Goal: Task Accomplishment & Management: Complete application form

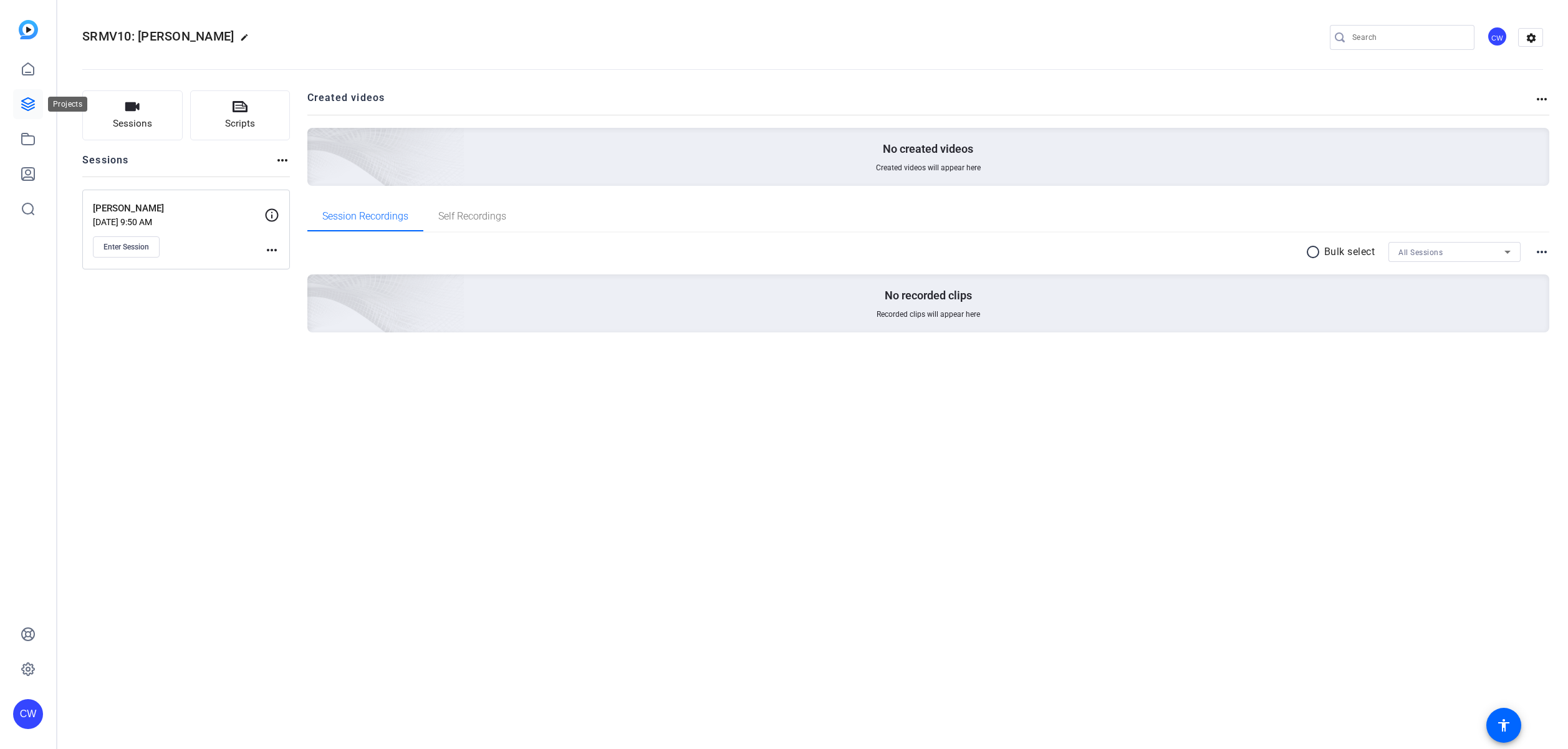
click at [30, 103] on icon at bounding box center [28, 104] width 15 height 15
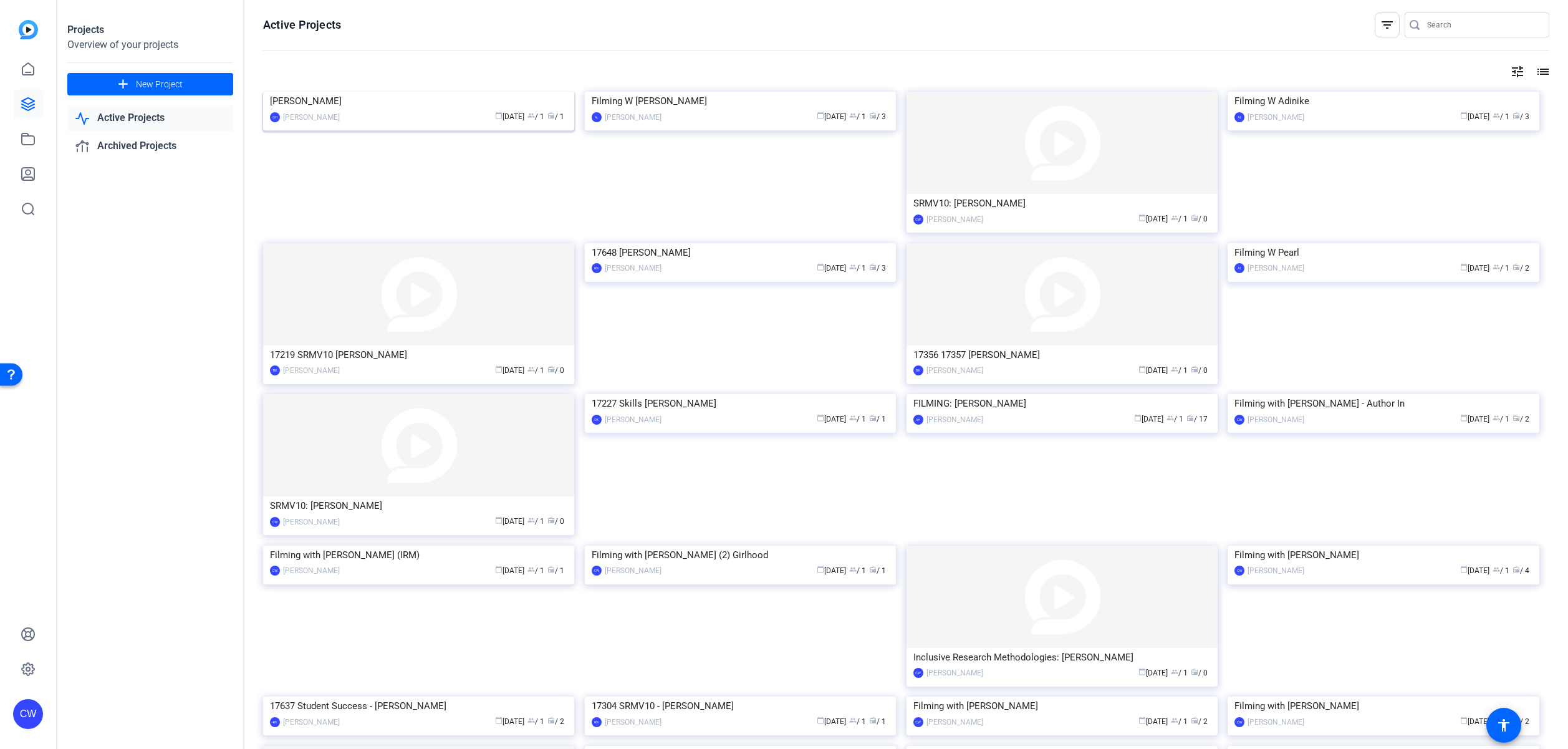
click at [475, 92] on img at bounding box center [418, 92] width 311 height 0
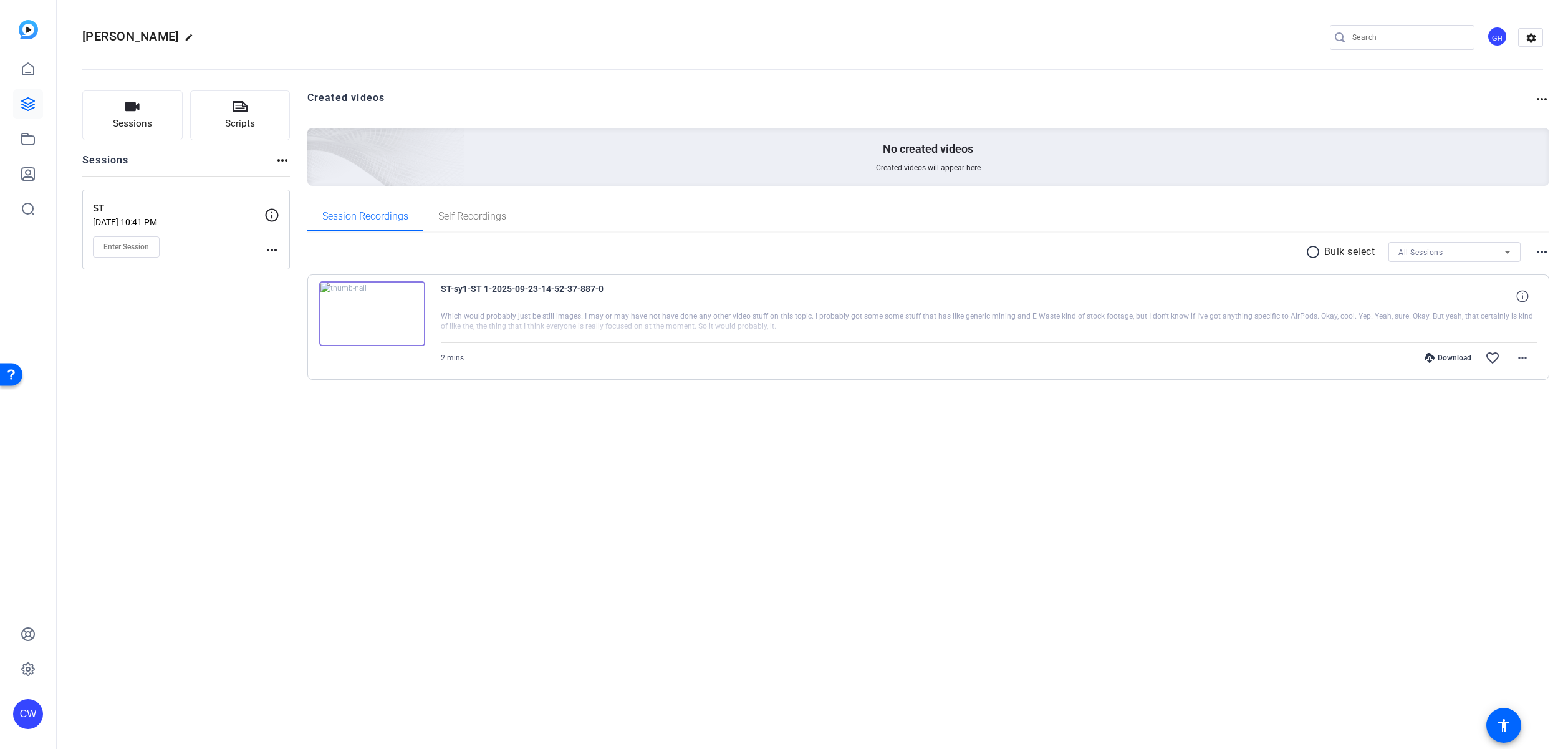
click at [375, 309] on img at bounding box center [371, 314] width 106 height 65
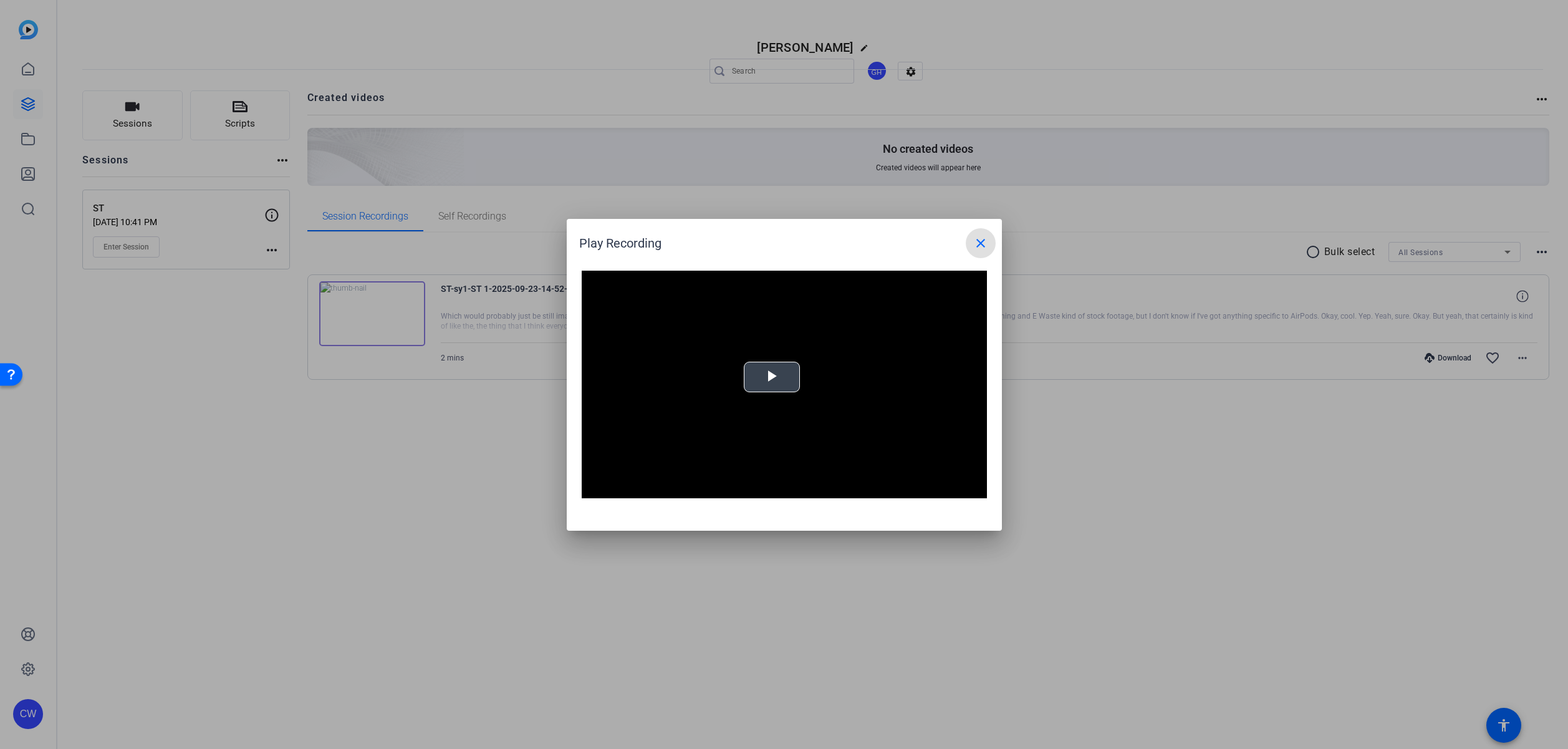
drag, startPoint x: 781, startPoint y: 373, endPoint x: 840, endPoint y: 382, distance: 59.7
click at [781, 373] on div "Video Player is loading. Play Video Play Mute Current Time 0:00 / Duration -:- …" at bounding box center [784, 384] width 406 height 228
click at [983, 240] on mat-icon "close" at bounding box center [980, 243] width 15 height 15
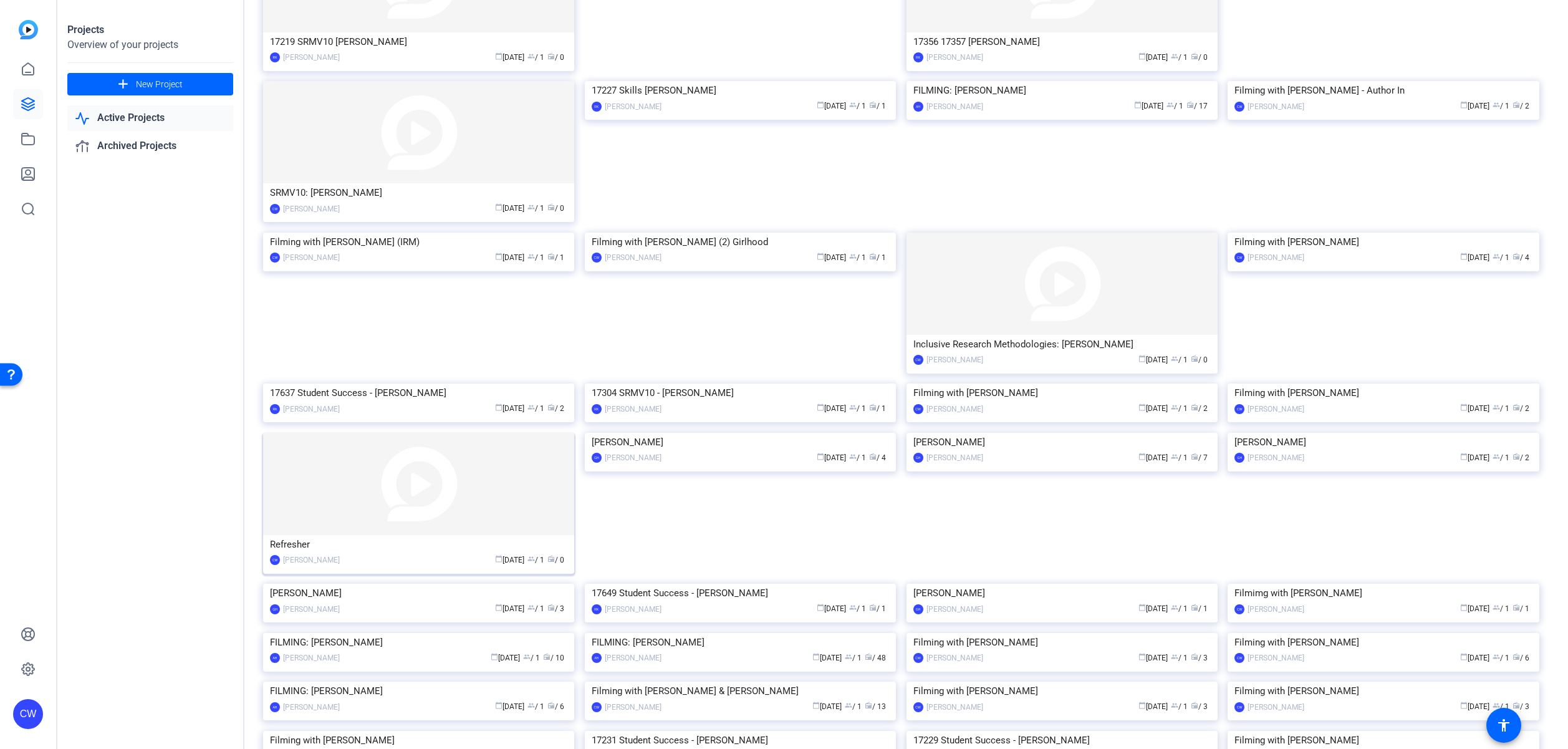
scroll to position [316, 0]
click at [454, 533] on img at bounding box center [418, 482] width 311 height 103
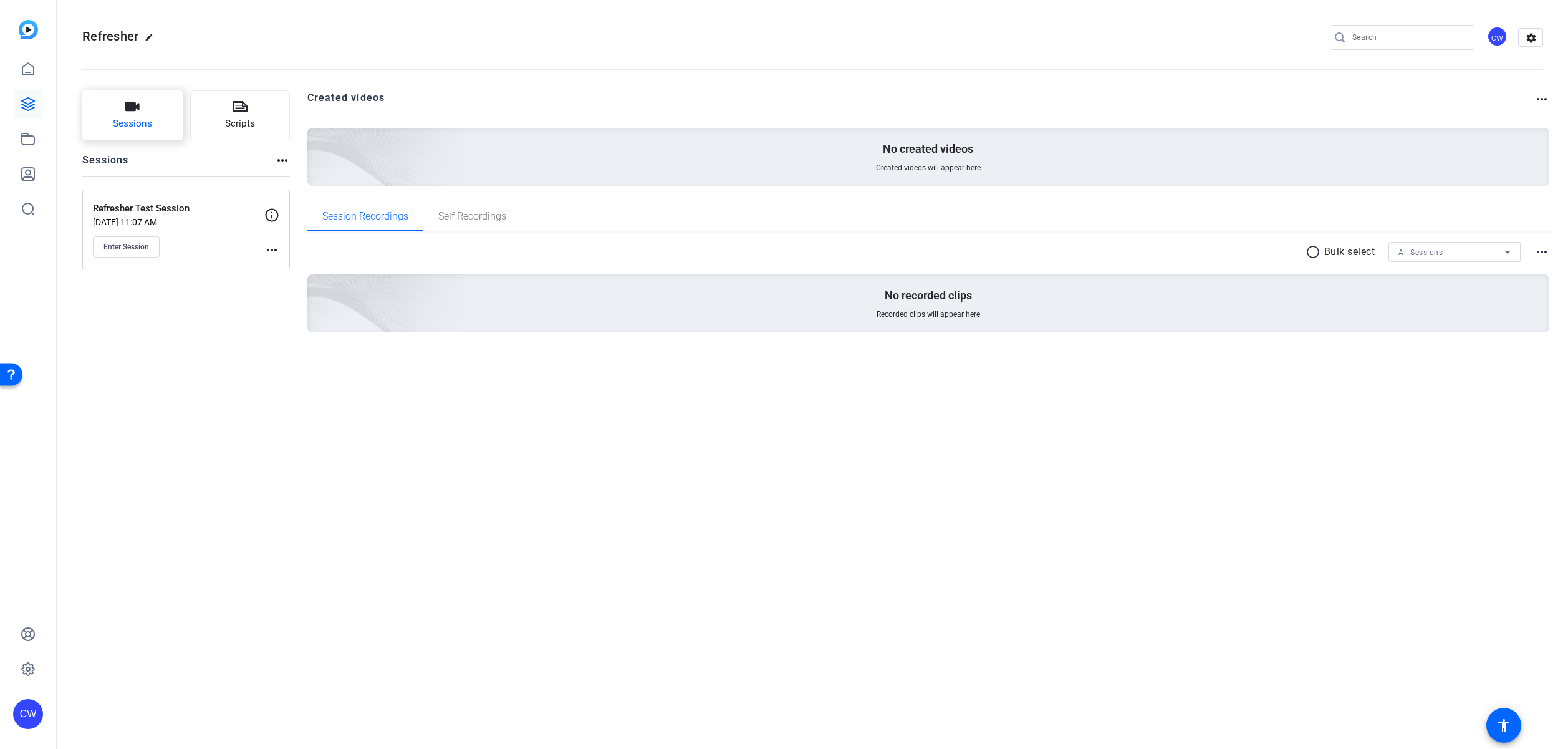
click at [150, 120] on span "Sessions" at bounding box center [132, 123] width 39 height 15
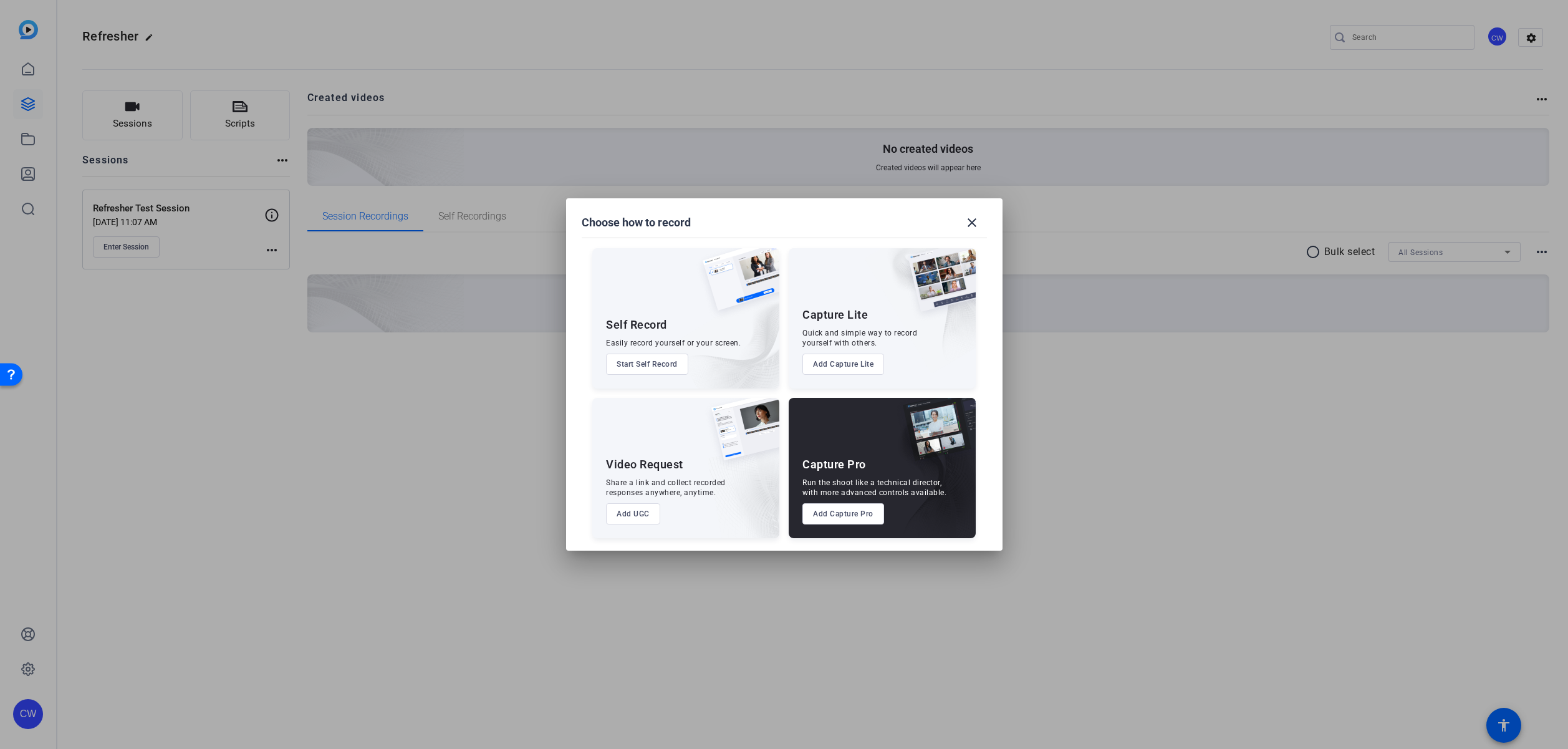
click at [639, 518] on button "Add UGC" at bounding box center [633, 513] width 54 height 21
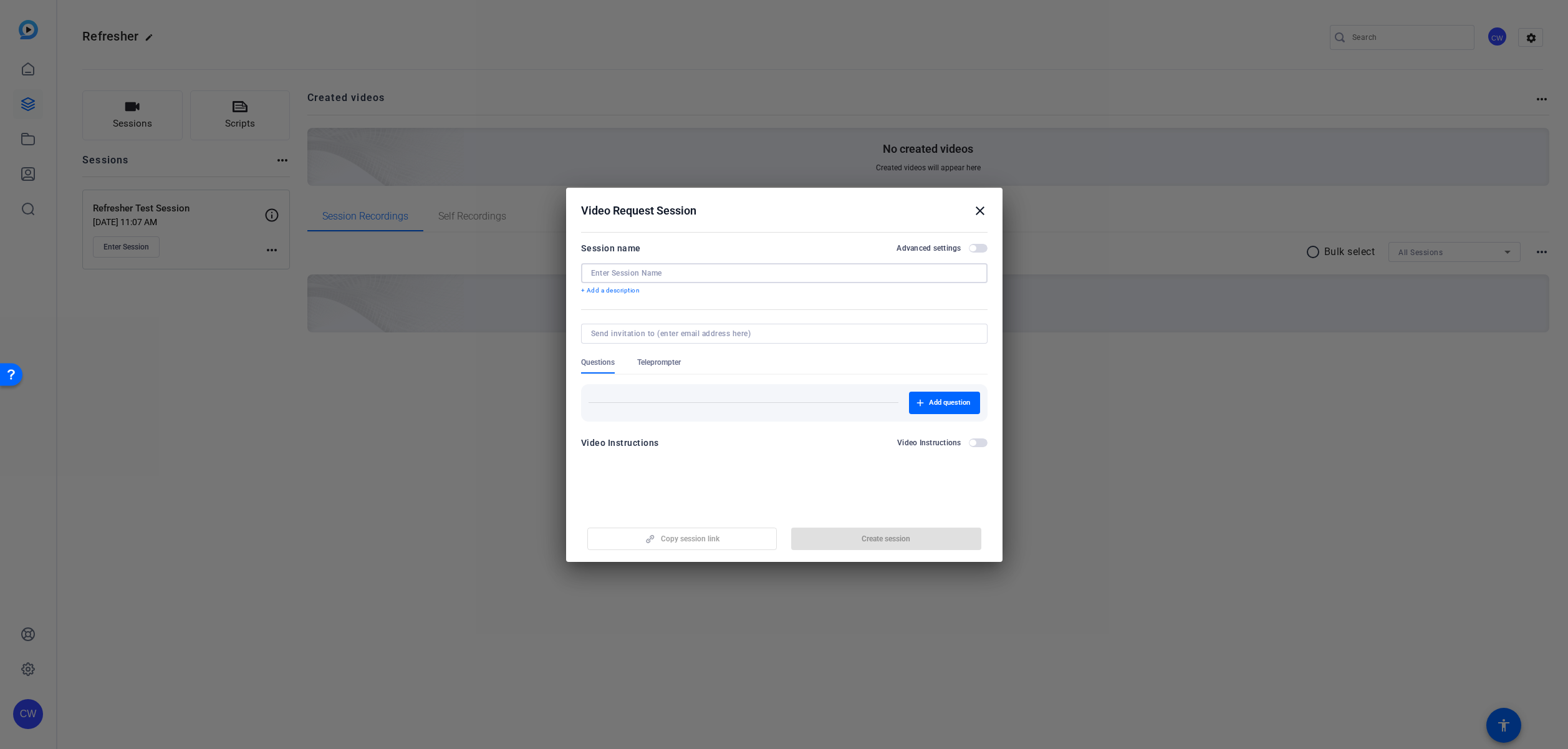
click at [623, 273] on input at bounding box center [784, 273] width 387 height 10
type input "Refresher Test"
click at [638, 331] on input at bounding box center [782, 334] width 382 height 10
type input "claireannew.02@gmail.com"
click at [982, 444] on form "Session name Advanced settings Refresher Test + Add a description Questions Tel…" at bounding box center [784, 349] width 407 height 217
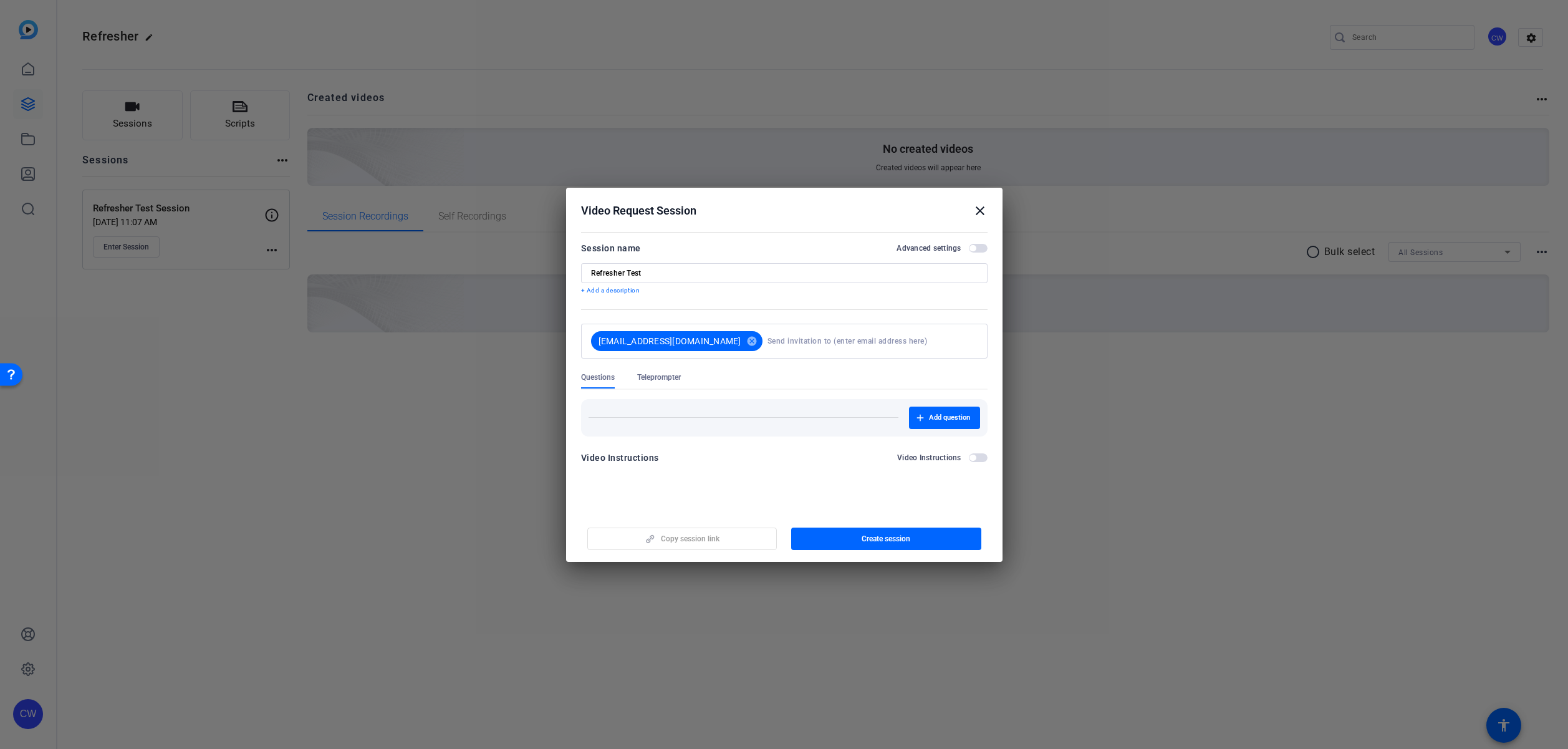
click at [981, 457] on span "button" at bounding box center [978, 457] width 19 height 9
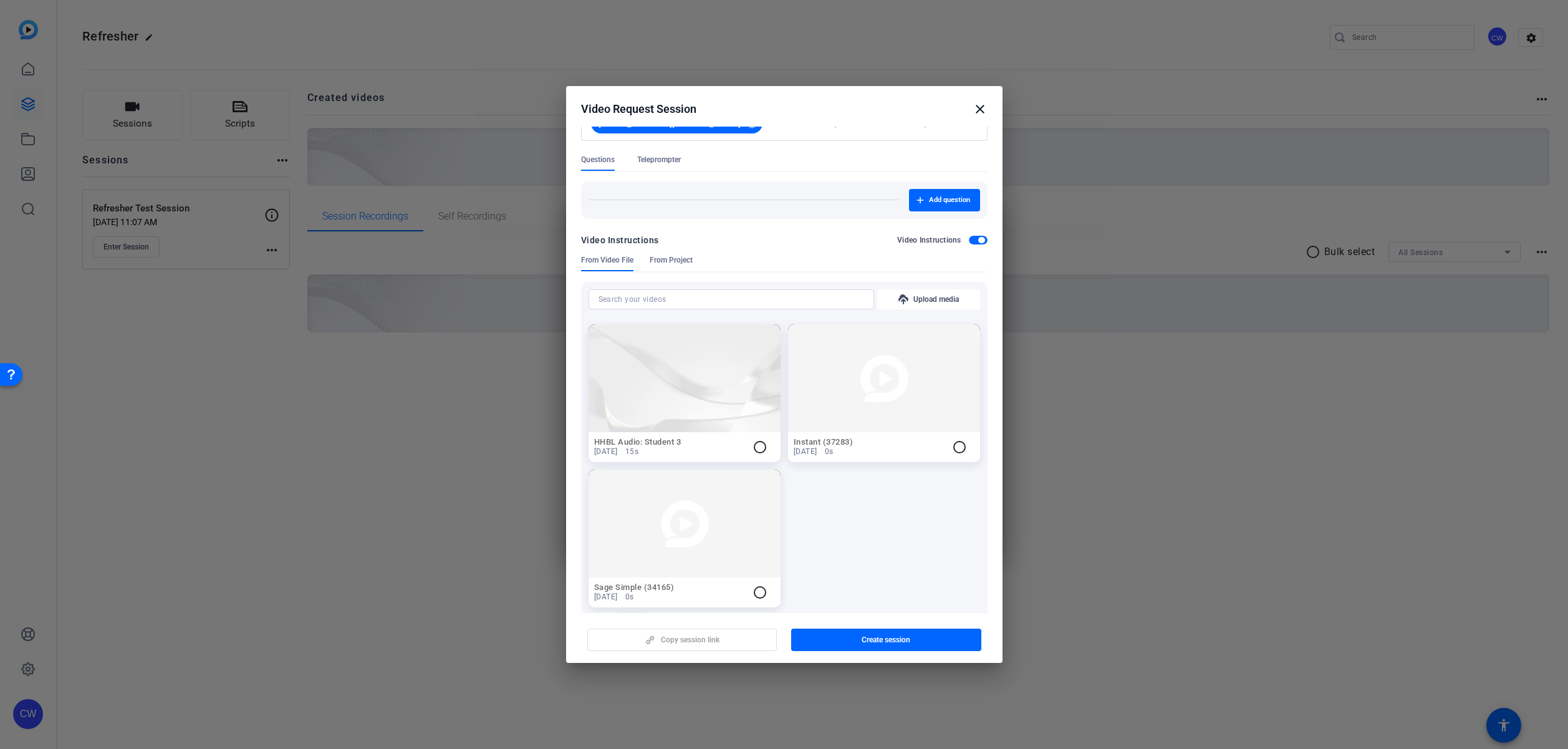
scroll to position [110, 0]
click at [677, 268] on span "From Project" at bounding box center [671, 266] width 43 height 10
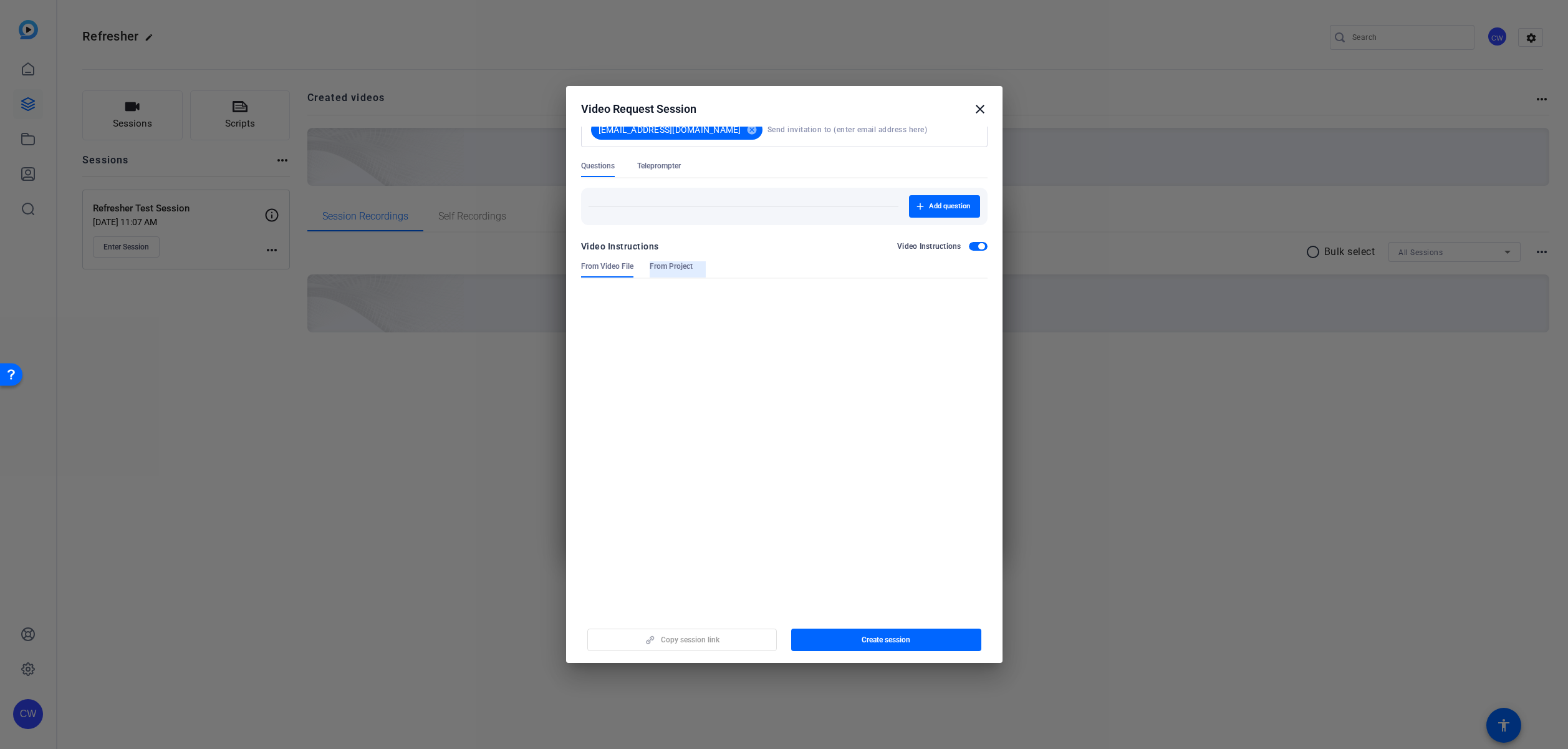
scroll to position [0, 0]
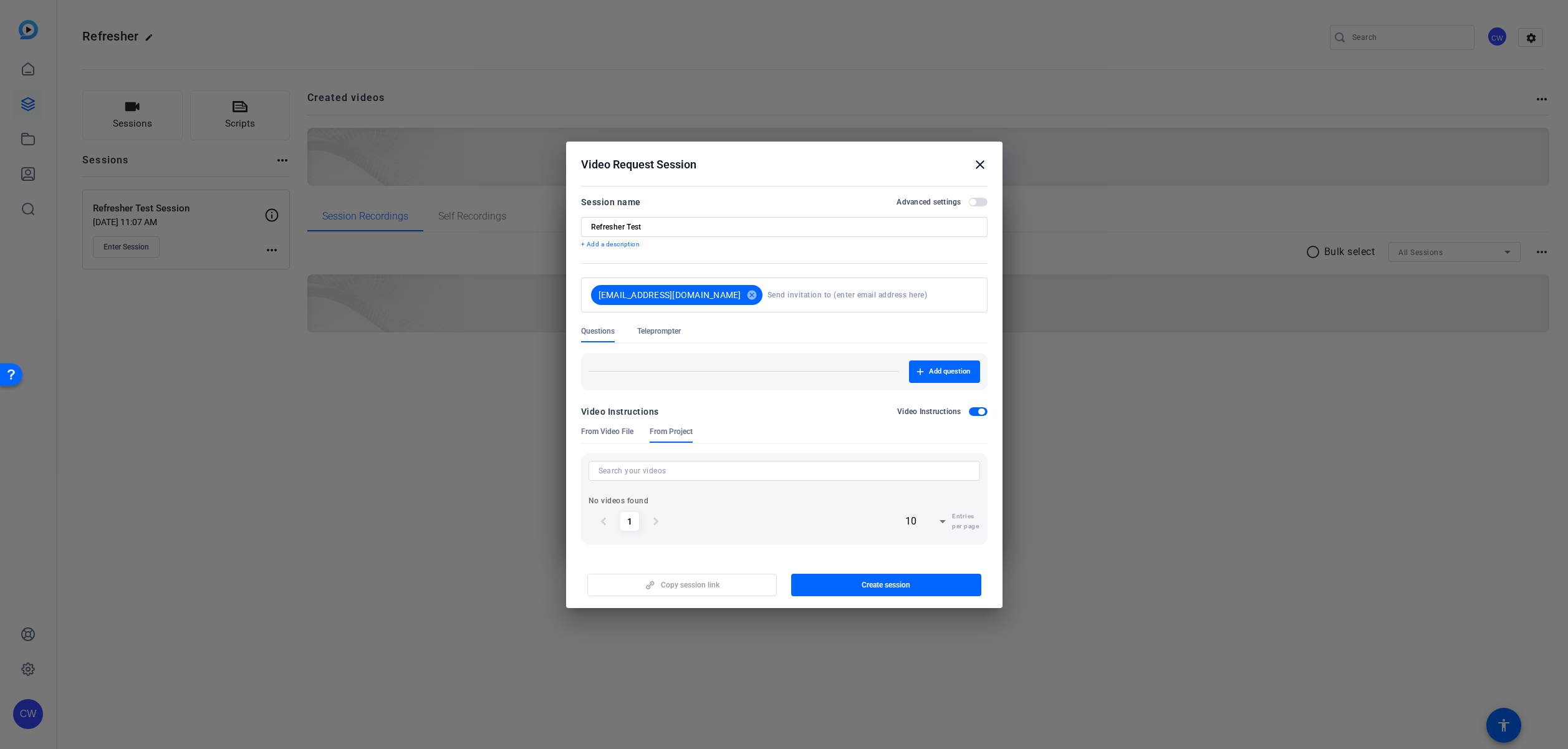
click at [610, 427] on span "From Video File" at bounding box center [607, 431] width 52 height 10
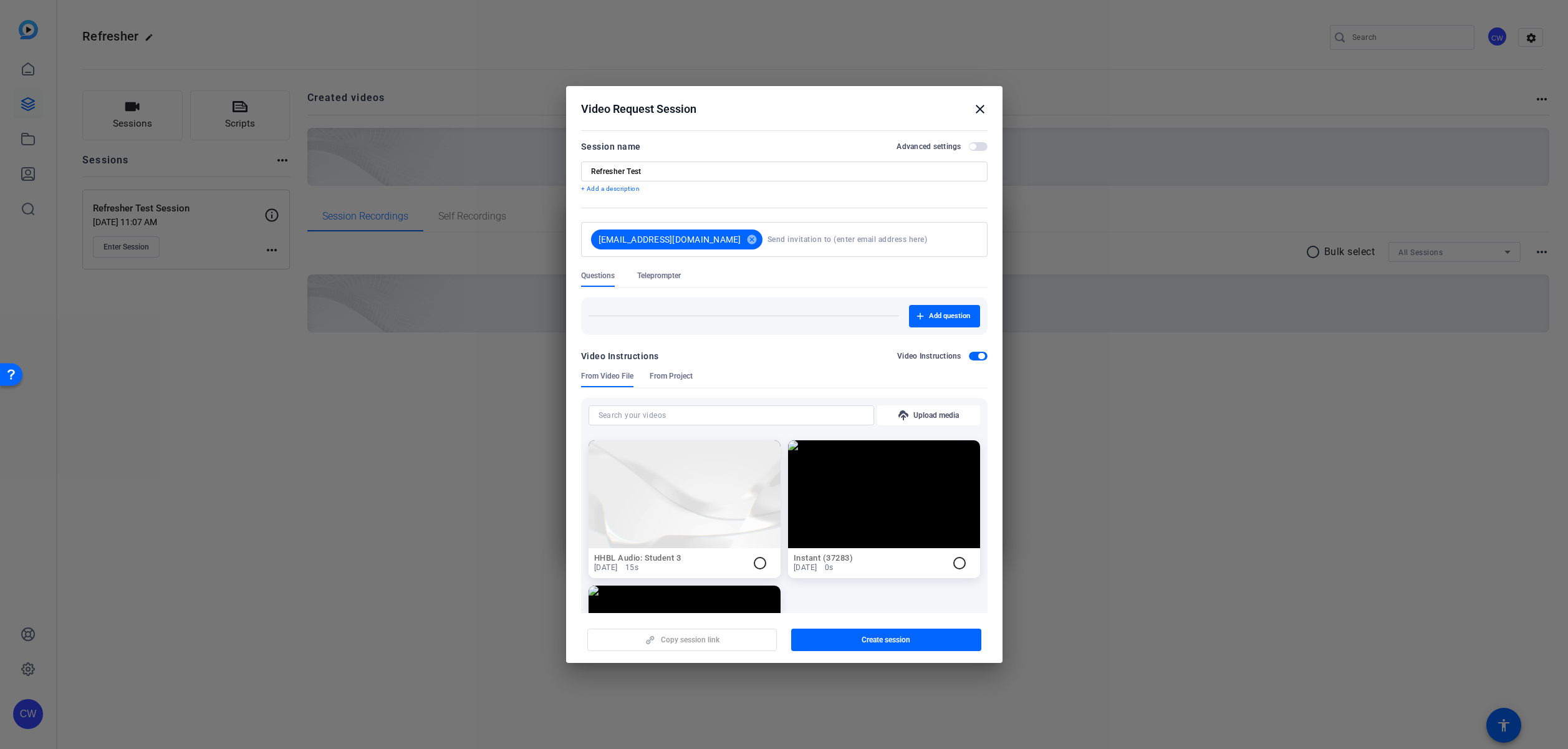
click at [981, 434] on mat-dialog-content "Session name Advanced settings Refresher Test + Add a description claireannew.0…" at bounding box center [784, 369] width 436 height 487
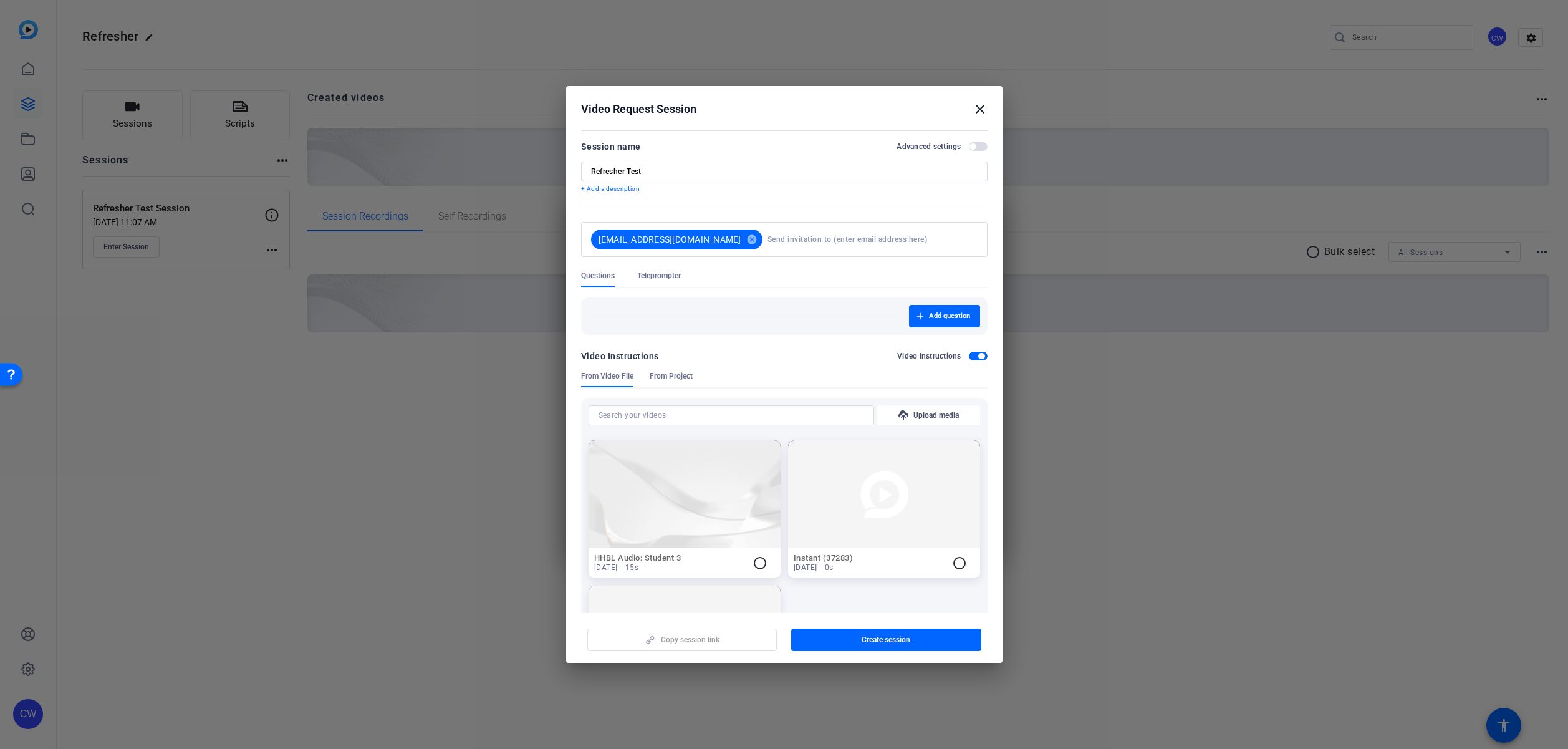
click at [978, 356] on span "button" at bounding box center [981, 356] width 6 height 6
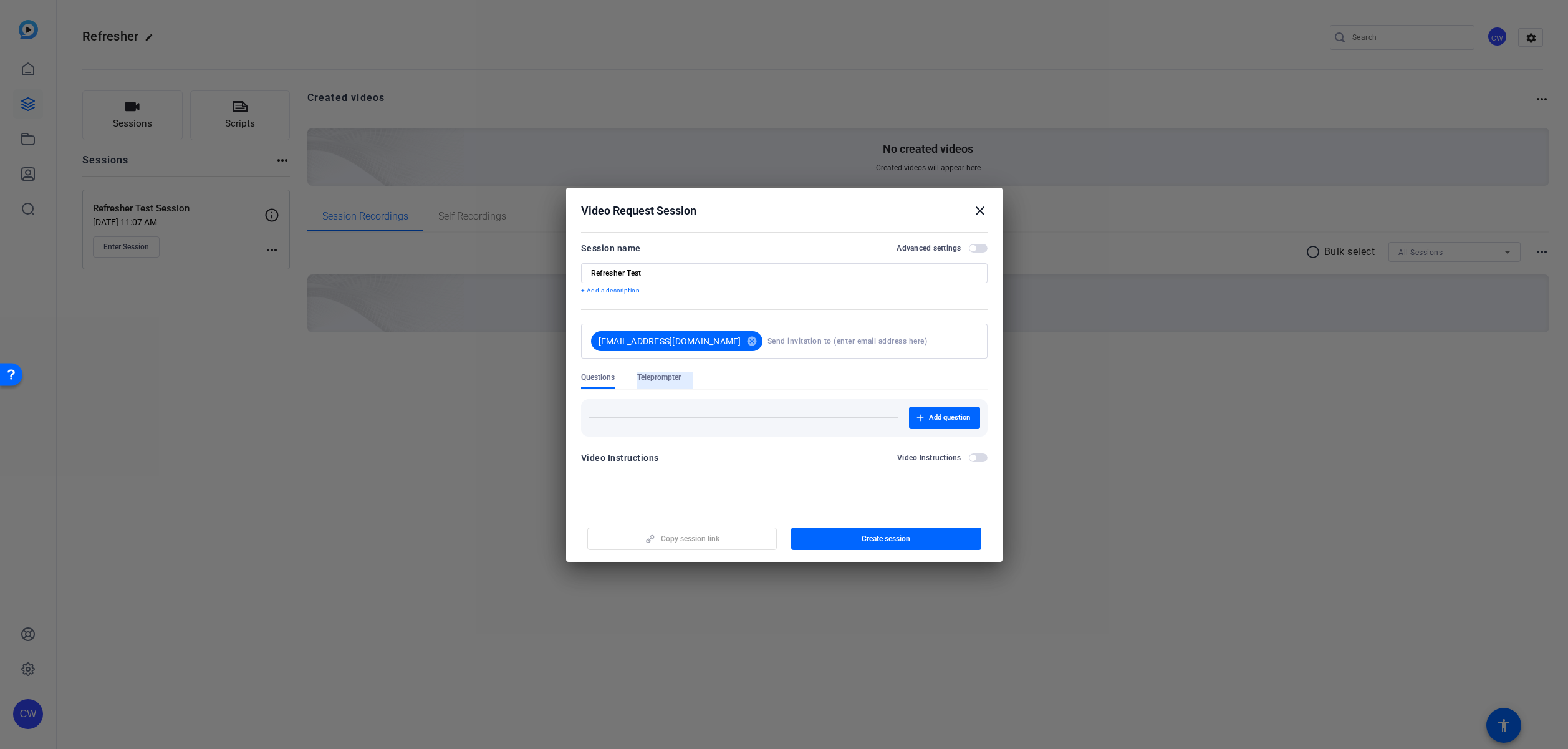
click at [671, 376] on span "Teleprompter" at bounding box center [659, 377] width 43 height 10
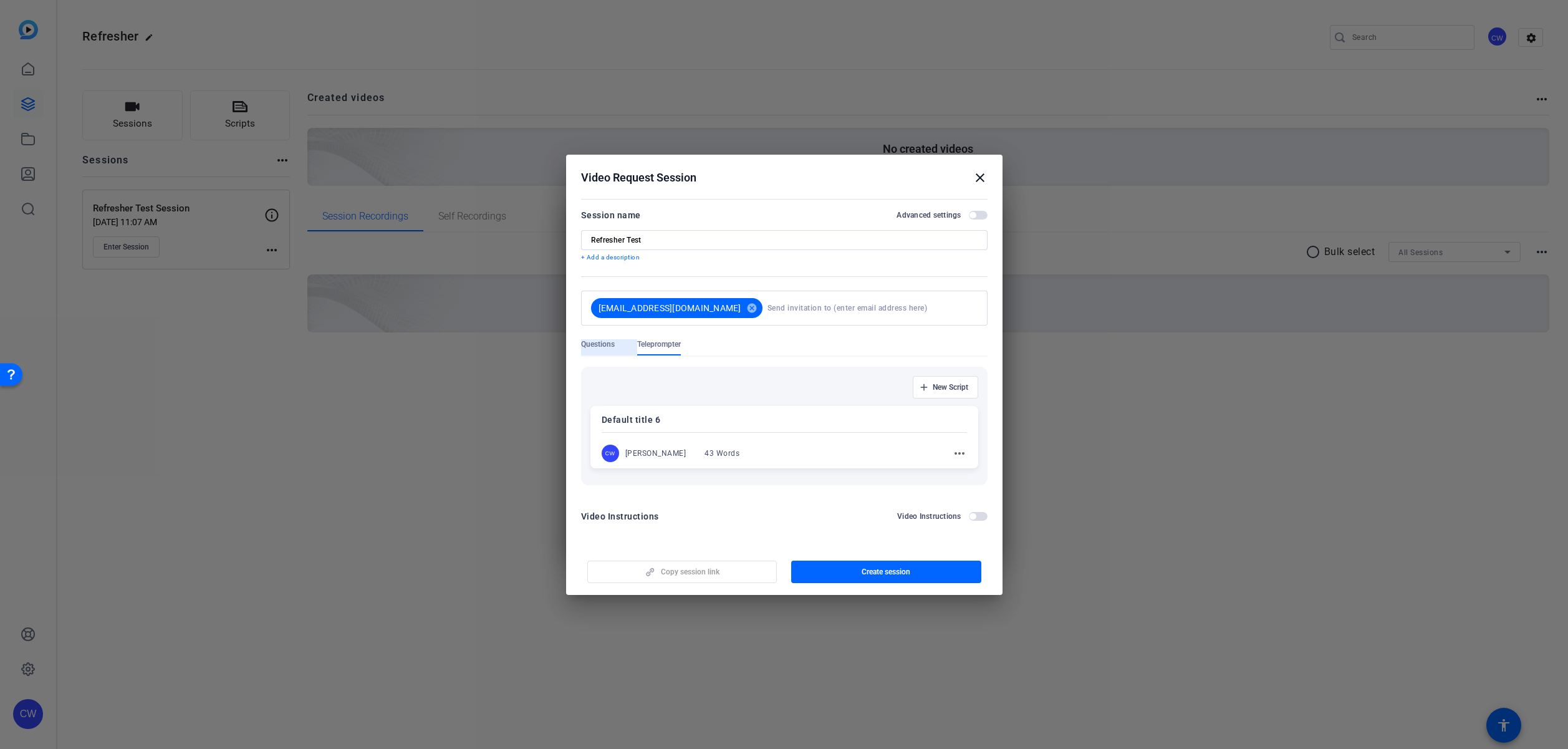
click at [604, 346] on span "Questions" at bounding box center [598, 344] width 34 height 10
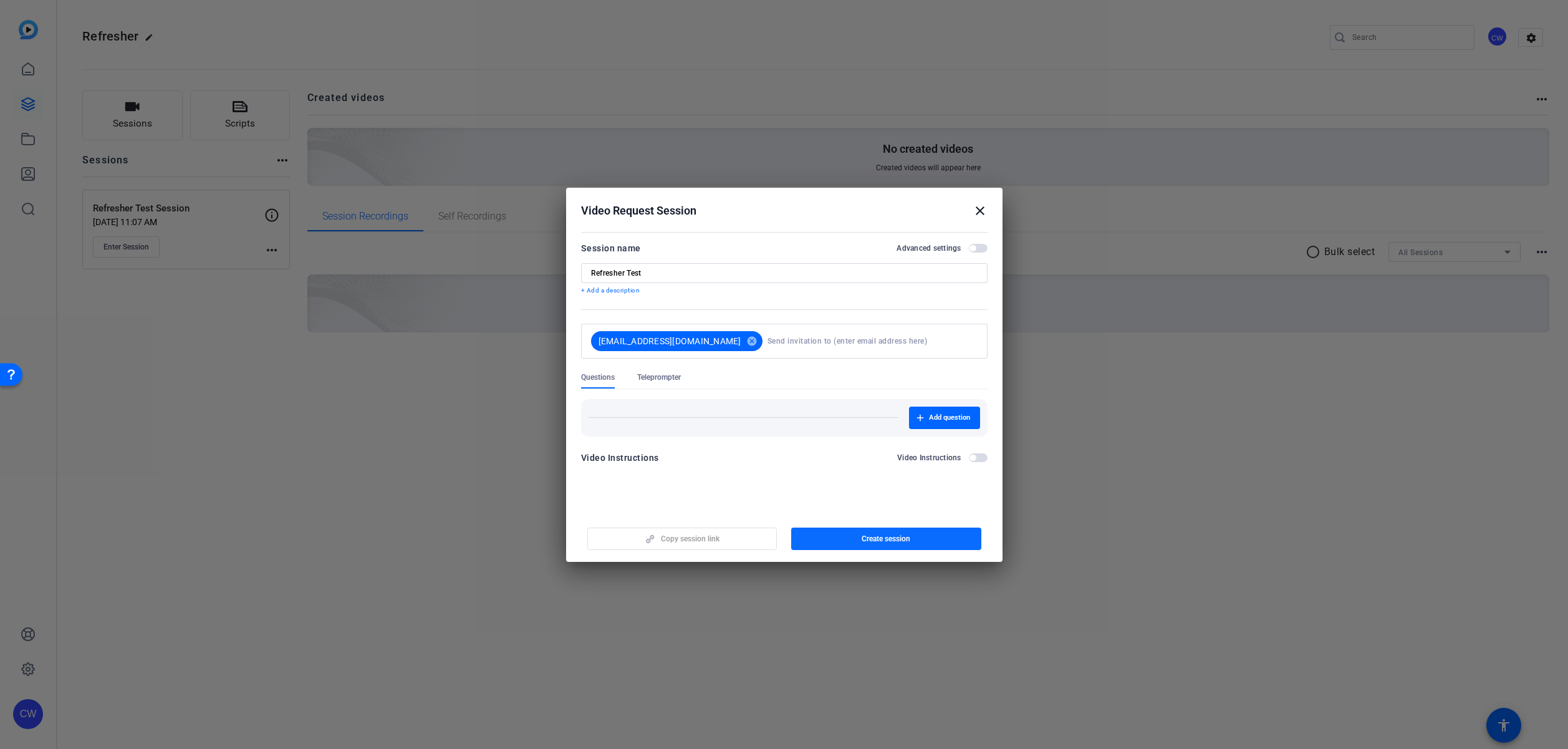
click at [905, 543] on span "button" at bounding box center [886, 539] width 190 height 30
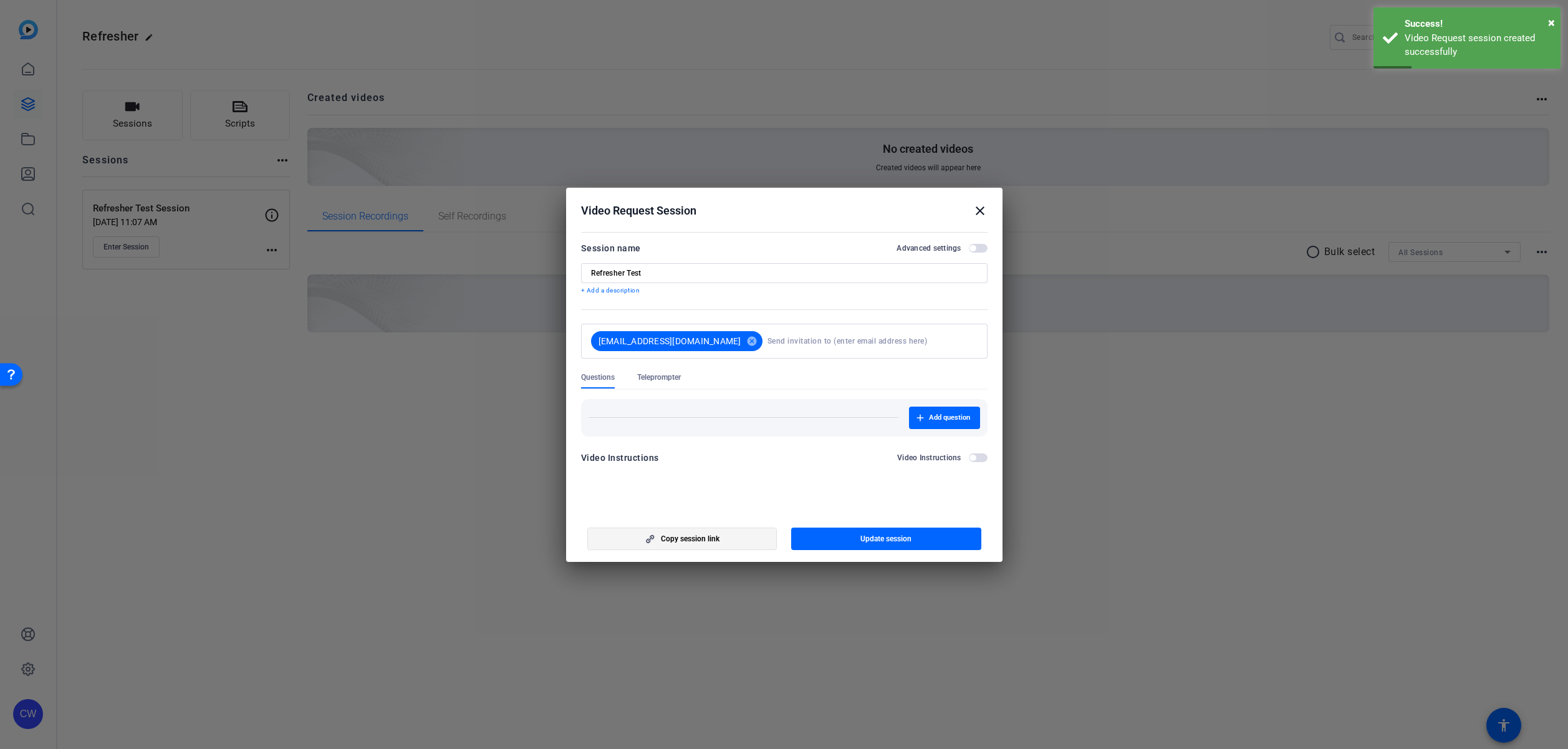
click at [688, 541] on span "Copy session link" at bounding box center [690, 539] width 58 height 10
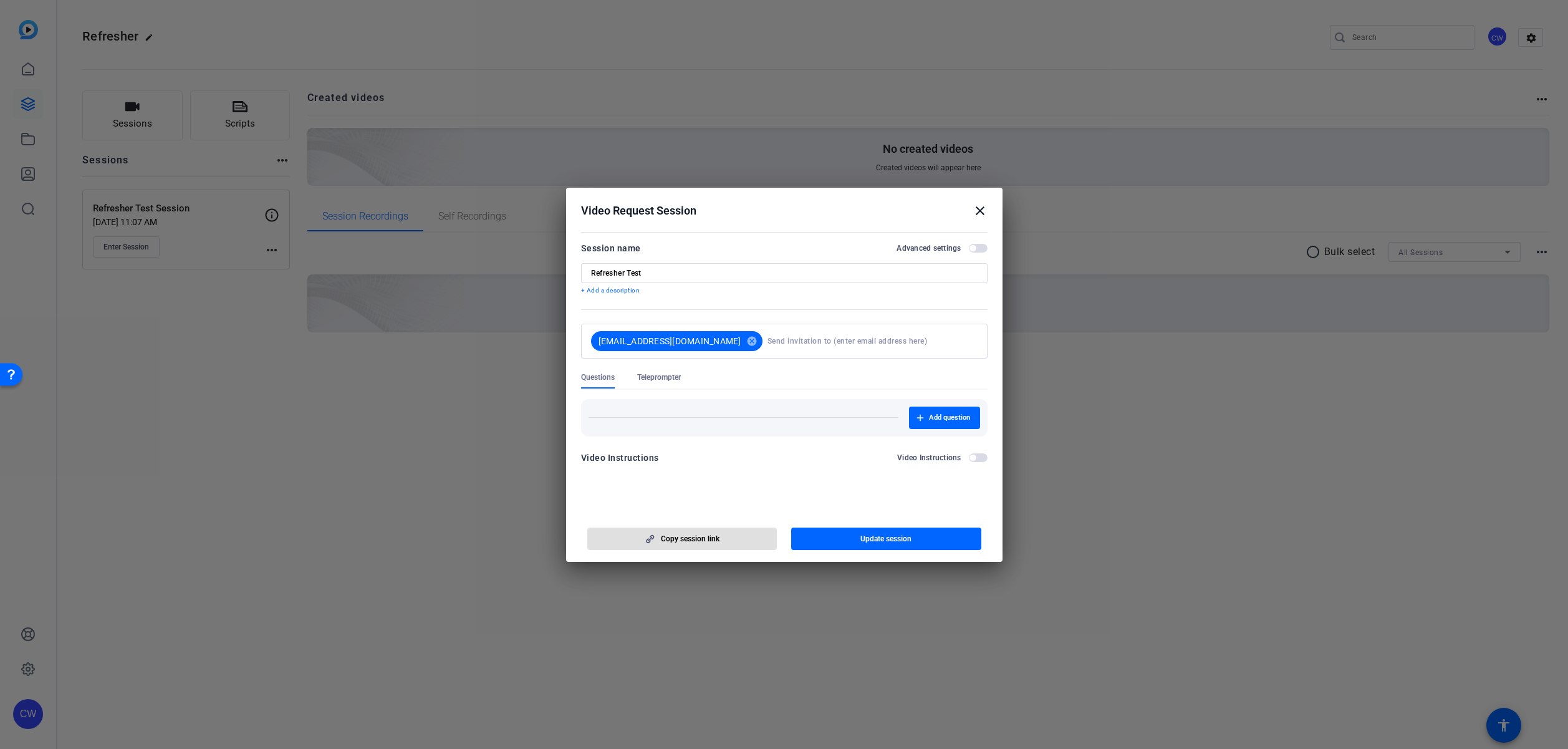
drag, startPoint x: 983, startPoint y: 211, endPoint x: 973, endPoint y: 209, distance: 10.2
click at [982, 211] on mat-icon "close" at bounding box center [980, 210] width 15 height 15
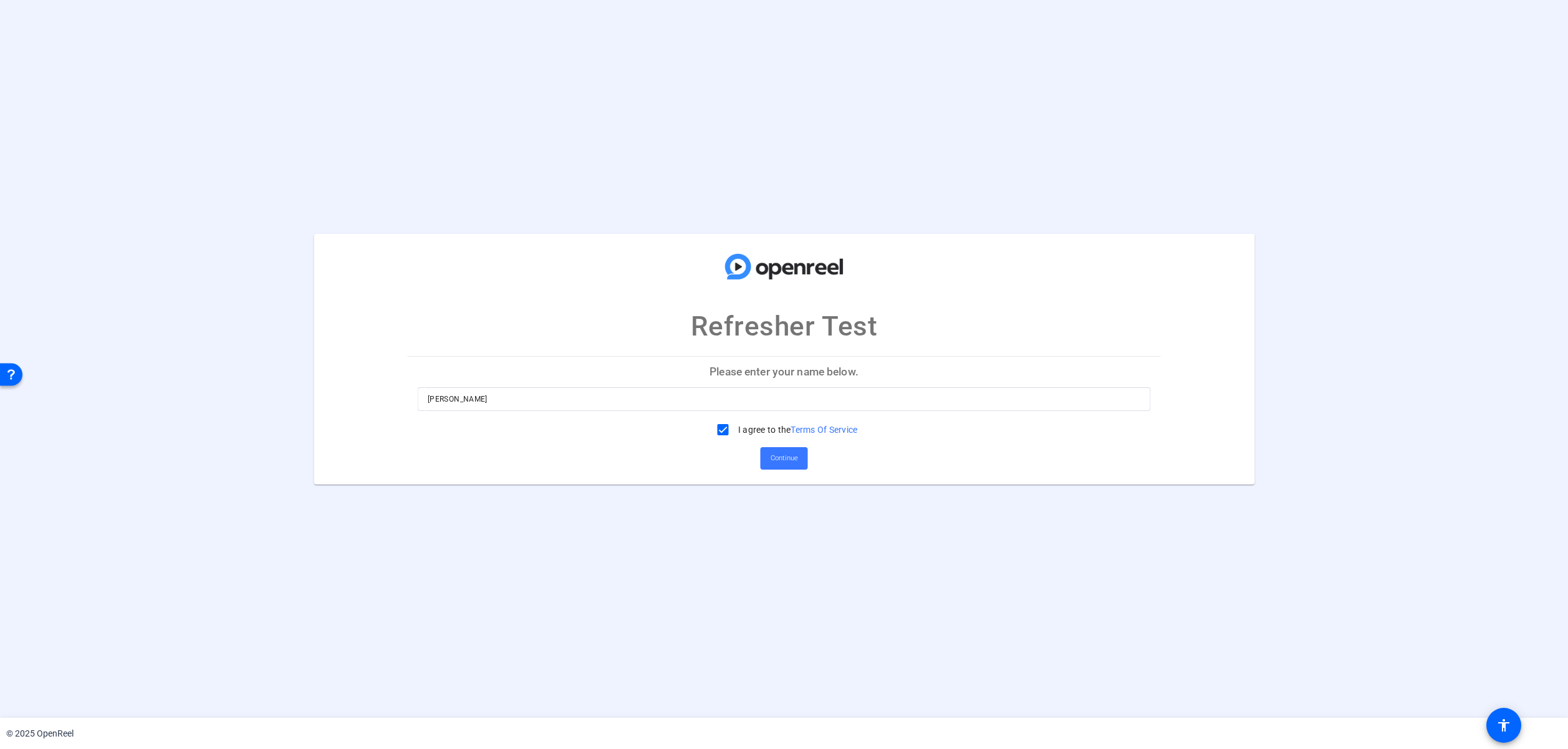
click at [770, 375] on p "Please enter your name below." at bounding box center [784, 371] width 753 height 30
click at [757, 396] on input "[PERSON_NAME]" at bounding box center [784, 399] width 712 height 15
drag, startPoint x: 775, startPoint y: 459, endPoint x: 787, endPoint y: 472, distance: 17.7
click at [775, 459] on span "Continue" at bounding box center [784, 458] width 28 height 19
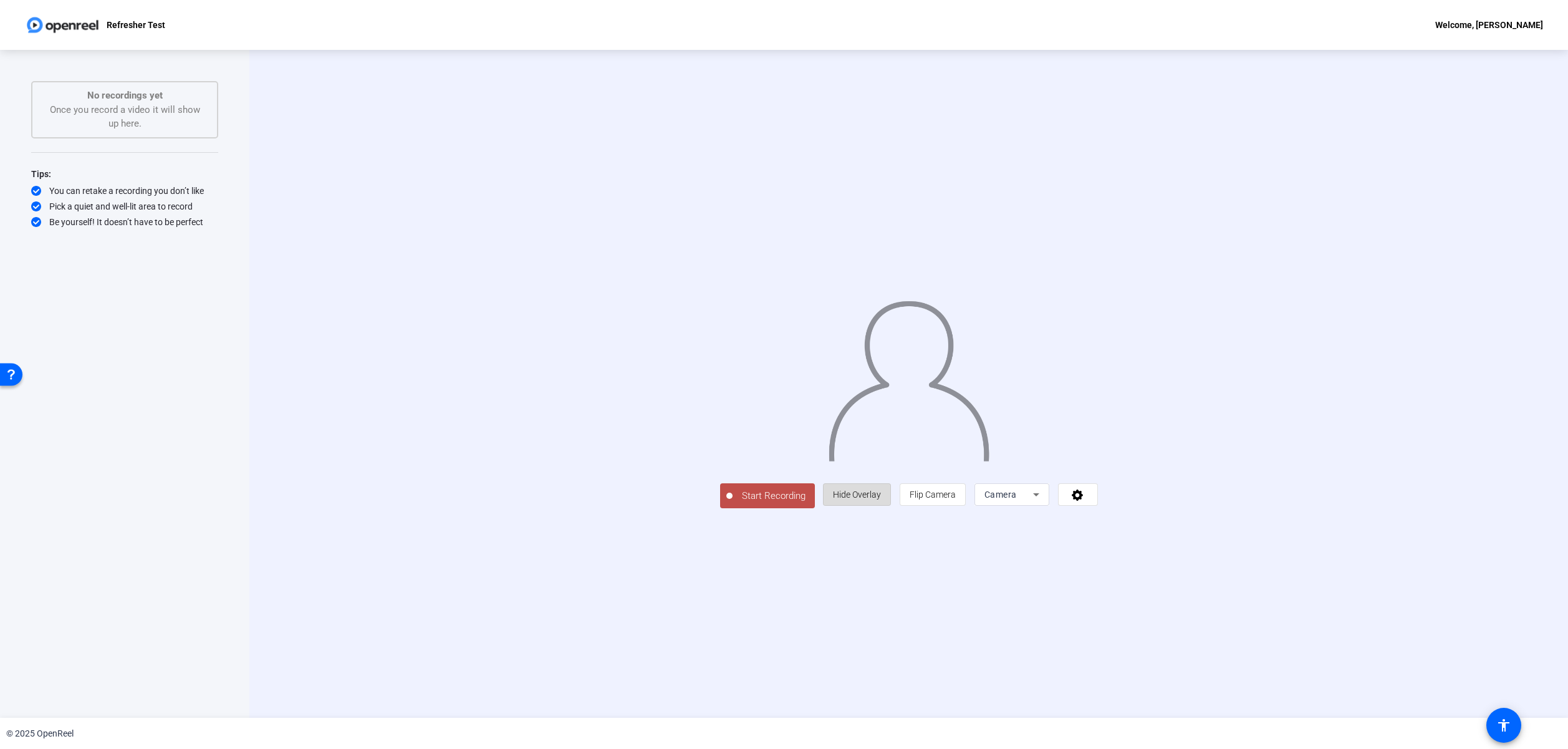
click at [890, 509] on span at bounding box center [858, 494] width 67 height 30
click at [893, 510] on span at bounding box center [858, 495] width 71 height 30
click at [956, 499] on span "Flip Camera" at bounding box center [933, 494] width 46 height 10
click at [1044, 502] on icon at bounding box center [1035, 493] width 15 height 15
click at [1186, 633] on mat-option "Screen" at bounding box center [1169, 631] width 75 height 25
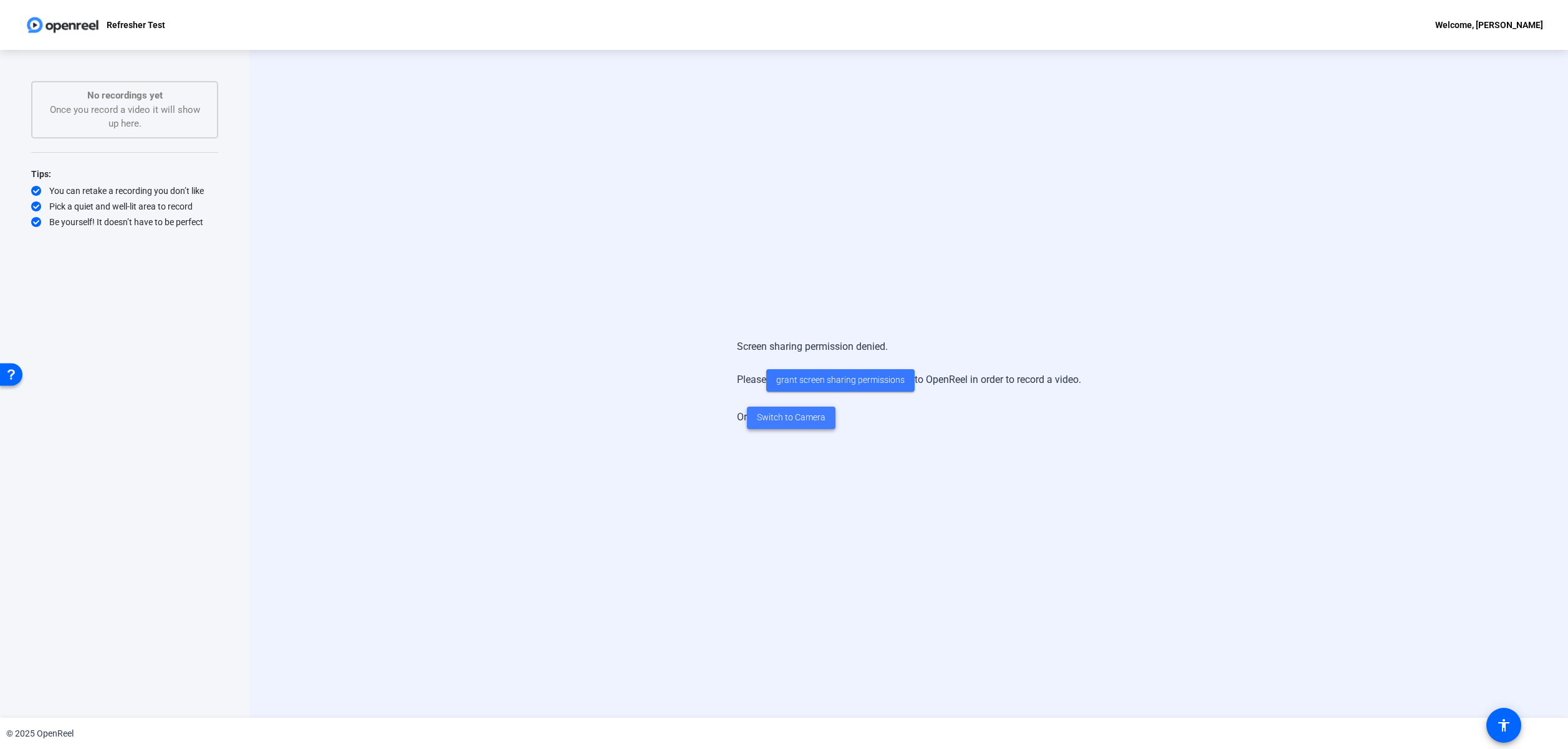
click at [803, 415] on span "Switch to Camera" at bounding box center [790, 416] width 68 height 13
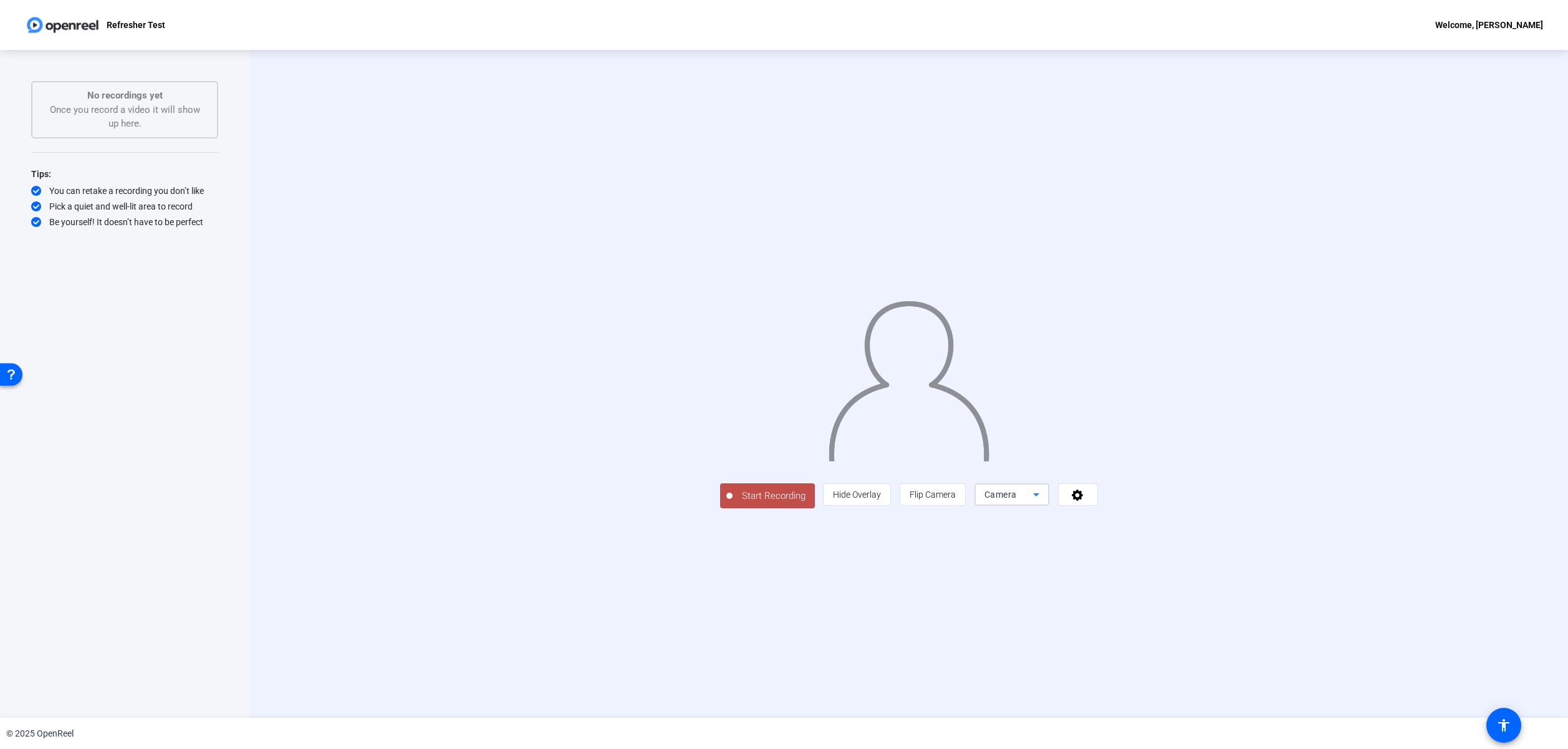
click at [1039, 496] on icon at bounding box center [1036, 494] width 6 height 3
click at [1234, 581] on div at bounding box center [784, 374] width 1568 height 749
click at [1083, 500] on icon at bounding box center [1077, 494] width 11 height 11
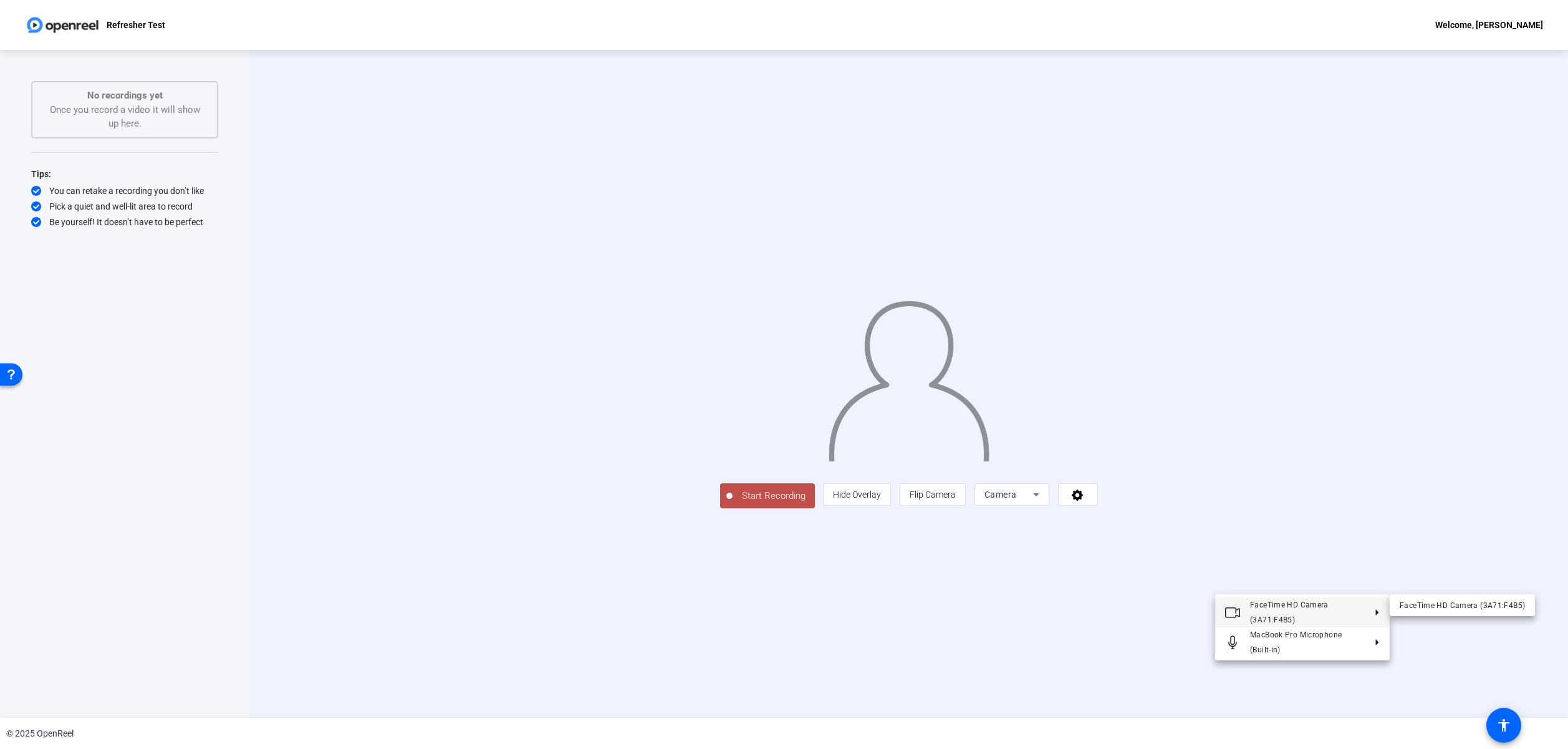
click at [1381, 506] on div at bounding box center [784, 374] width 1568 height 749
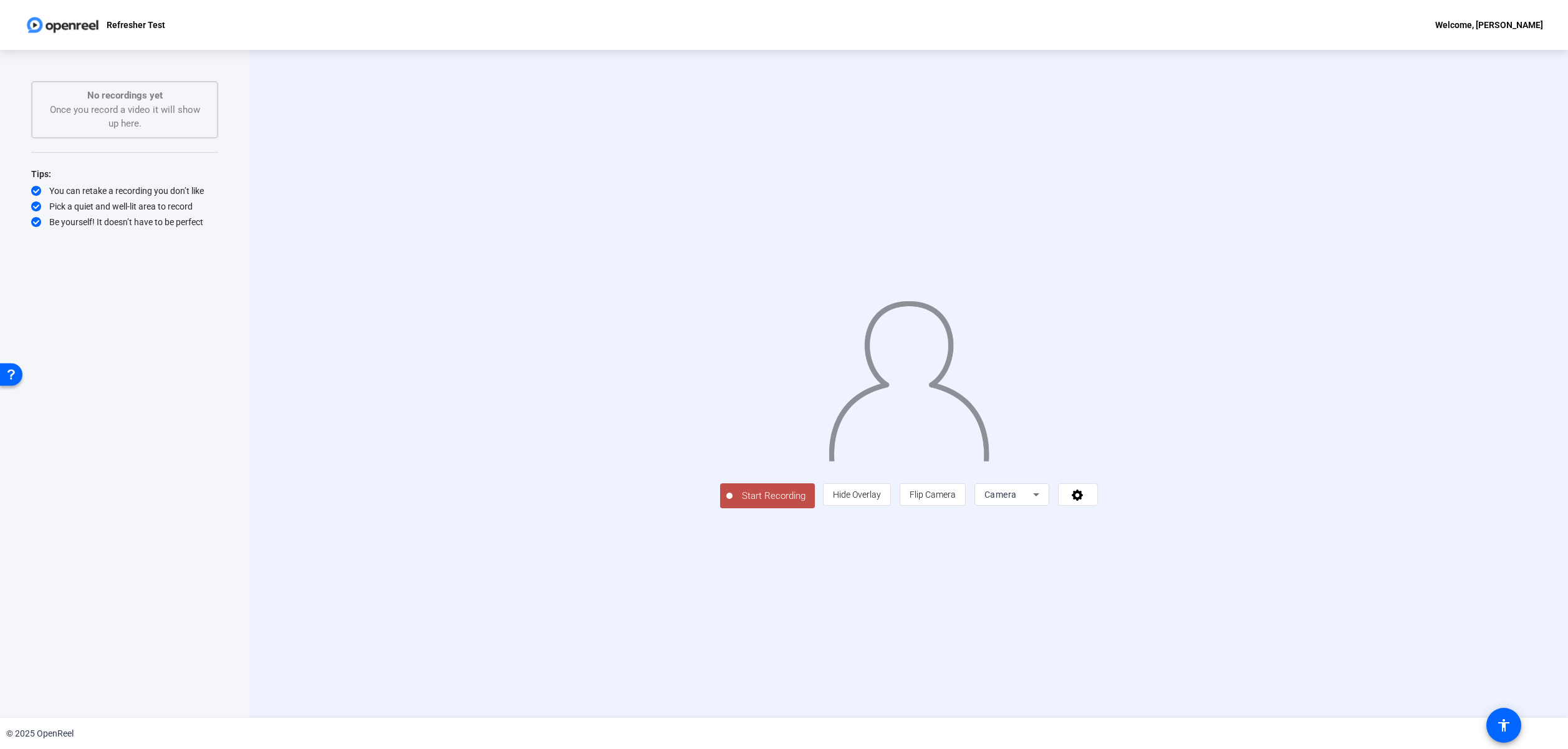
click at [732, 503] on span "Start Recording" at bounding box center [773, 495] width 82 height 15
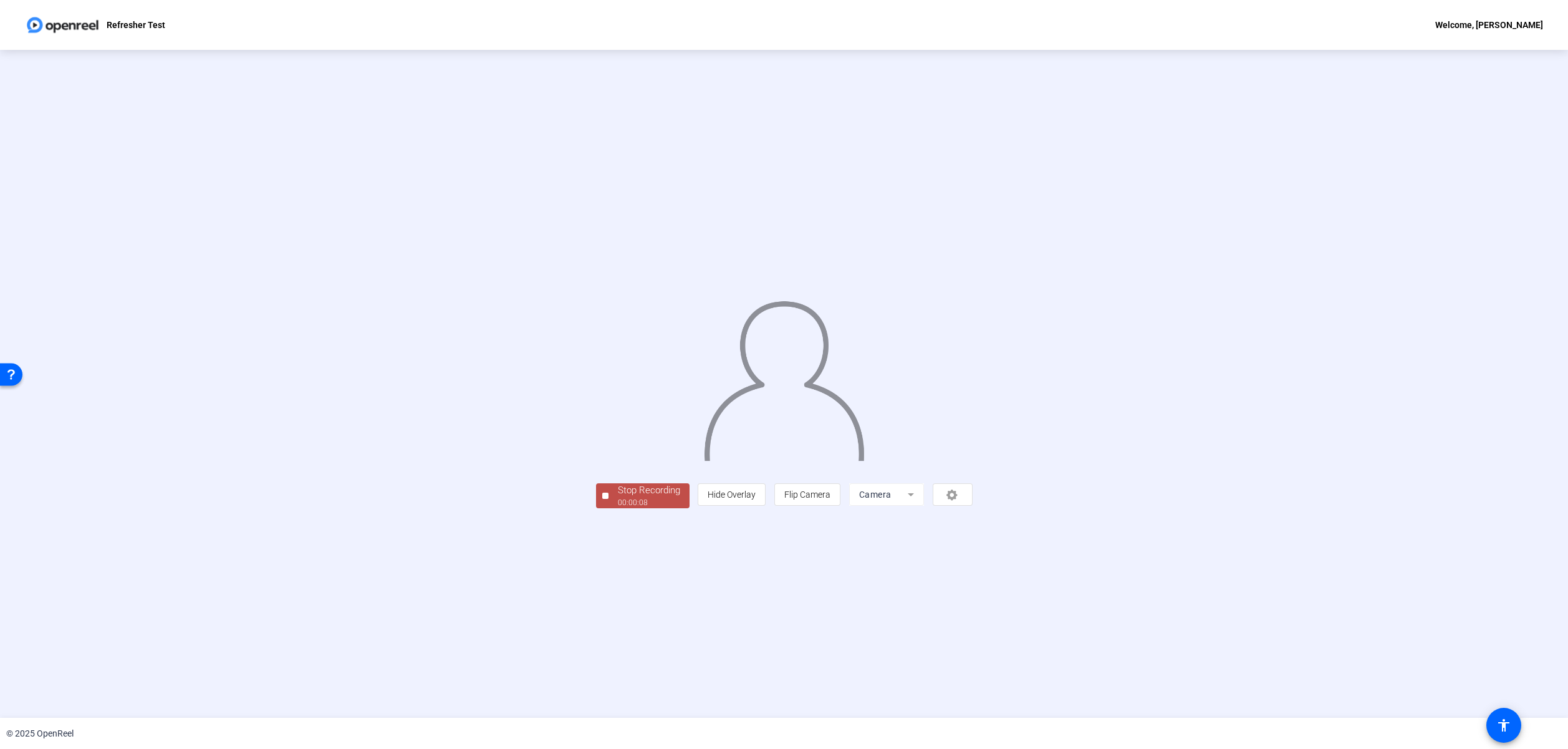
click at [609, 509] on span "Stop Recording 00:00:08" at bounding box center [649, 496] width 81 height 26
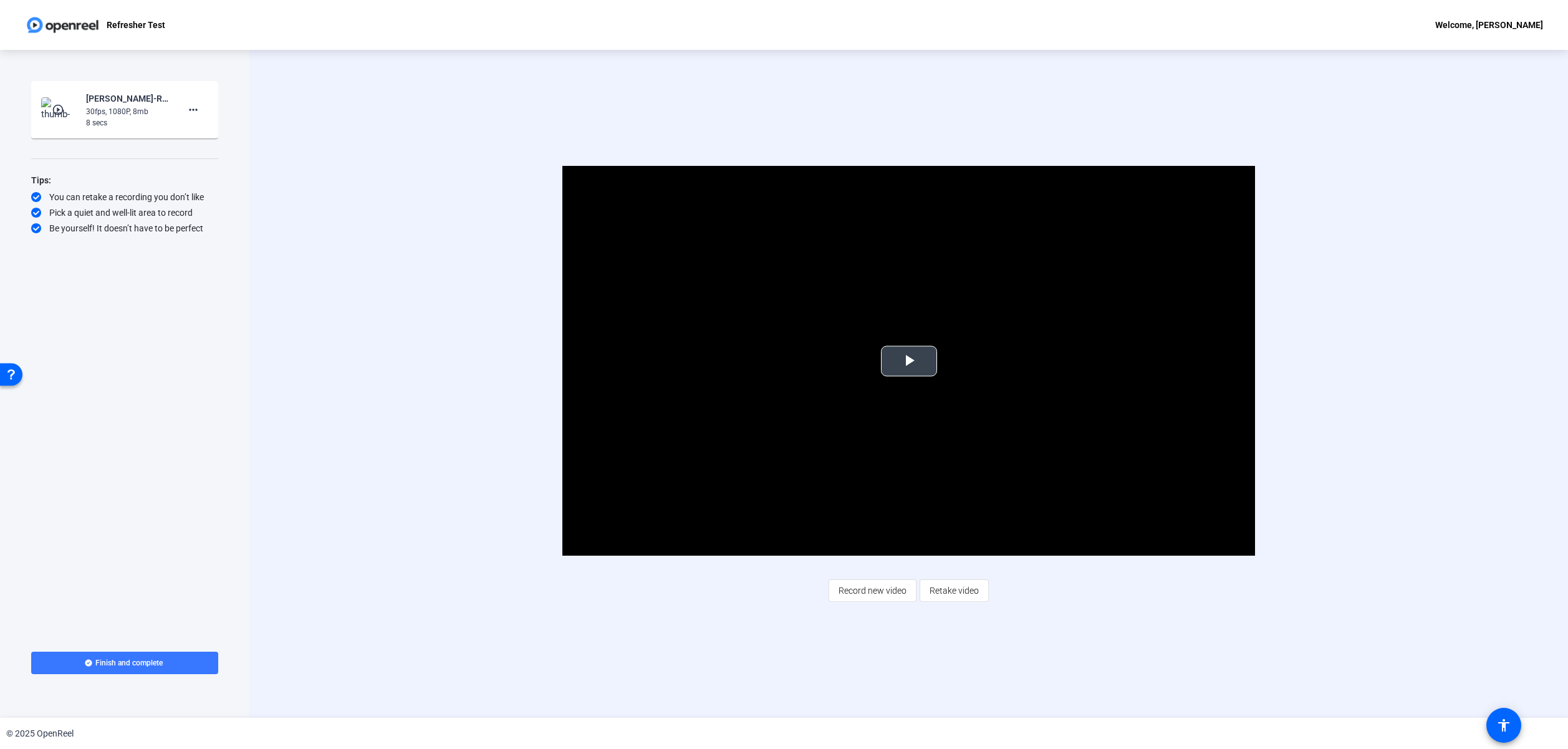
click at [909, 361] on span "Video Player" at bounding box center [909, 361] width 0 height 0
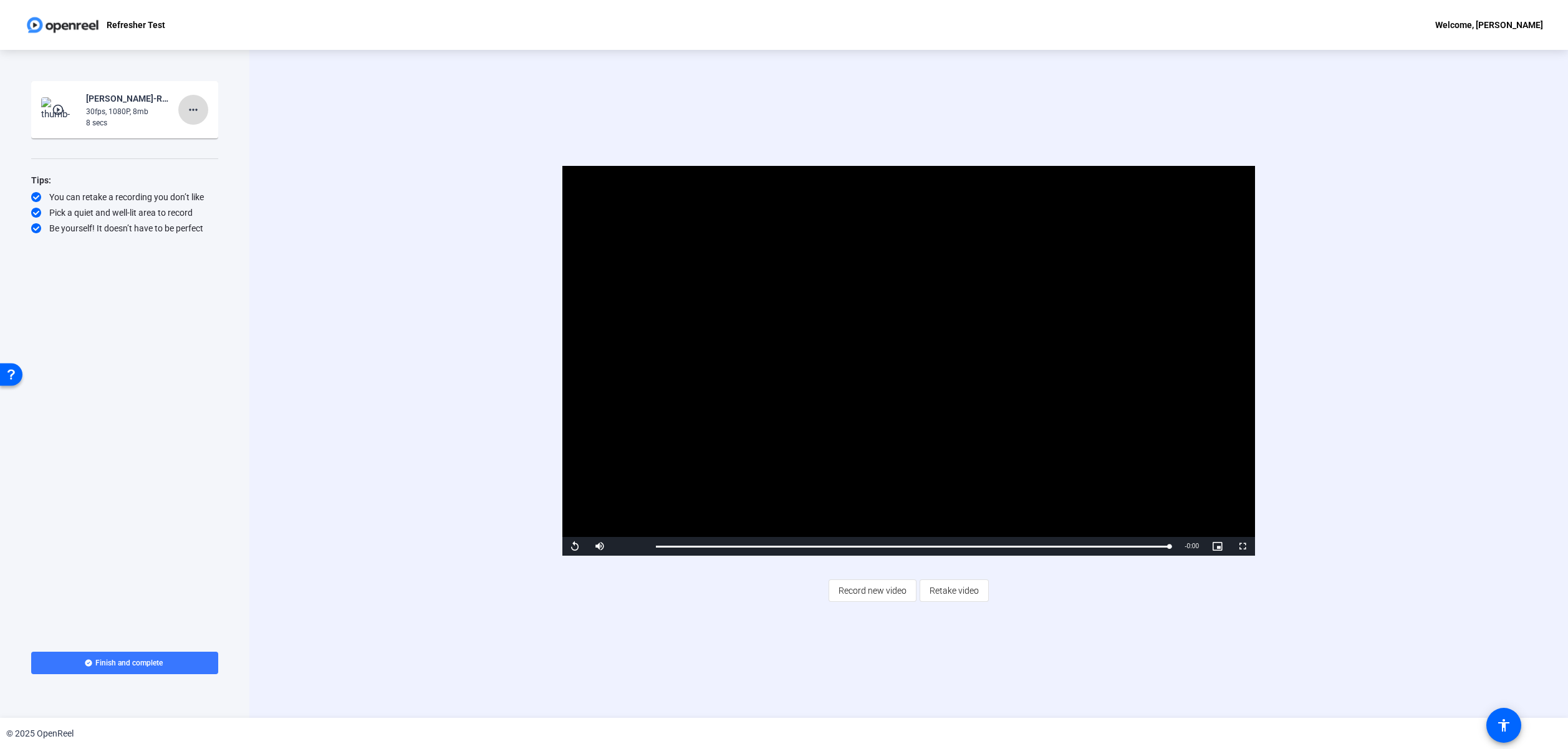
click at [197, 112] on mat-icon "more_horiz" at bounding box center [192, 110] width 15 height 15
click at [483, 172] on div at bounding box center [784, 374] width 1568 height 749
click at [603, 546] on span "Video Player" at bounding box center [599, 546] width 25 height 0
click at [572, 546] on span "Video Player" at bounding box center [574, 546] width 25 height 0
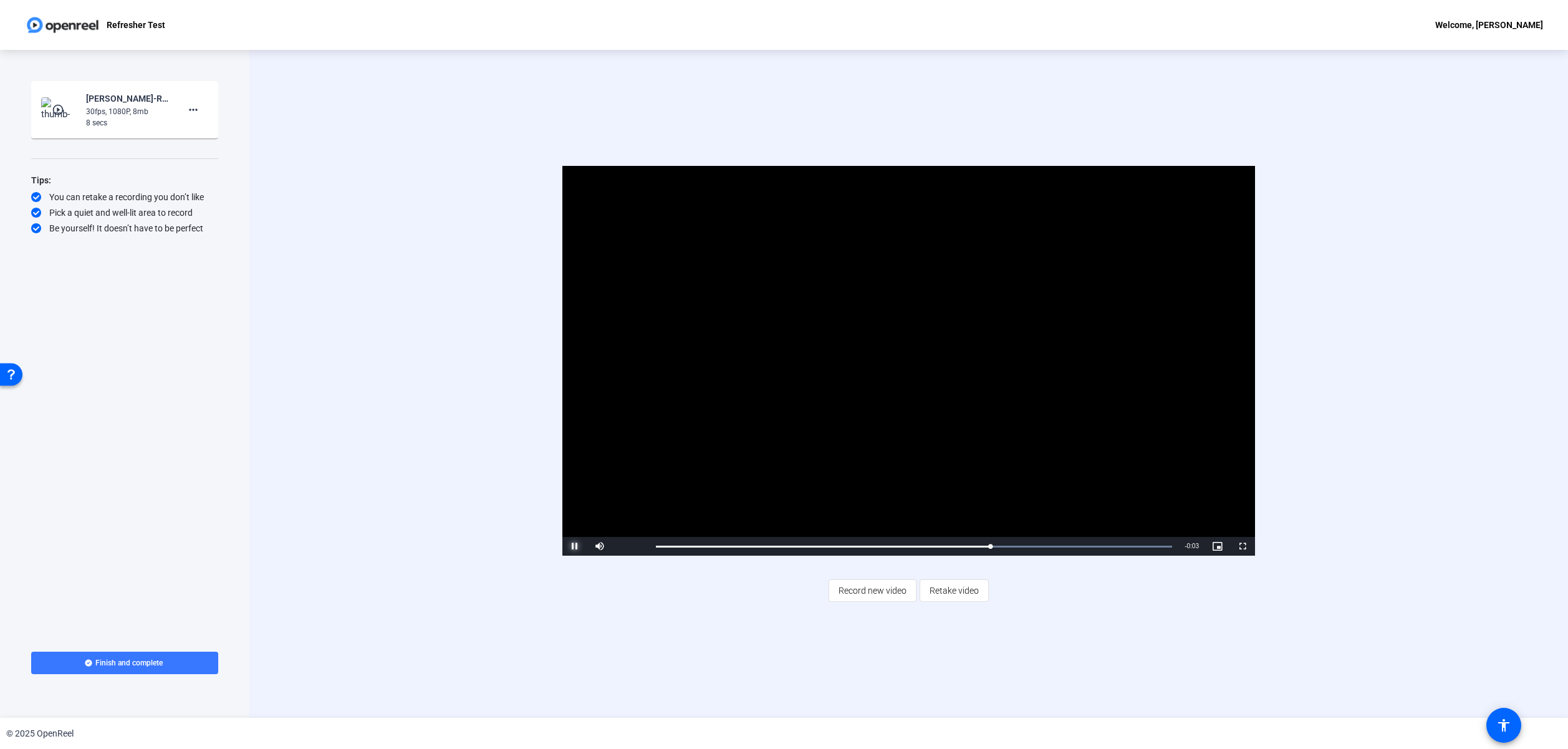
click at [578, 546] on span "Video Player" at bounding box center [574, 546] width 25 height 0
click at [951, 595] on span "Retake video" at bounding box center [954, 590] width 49 height 24
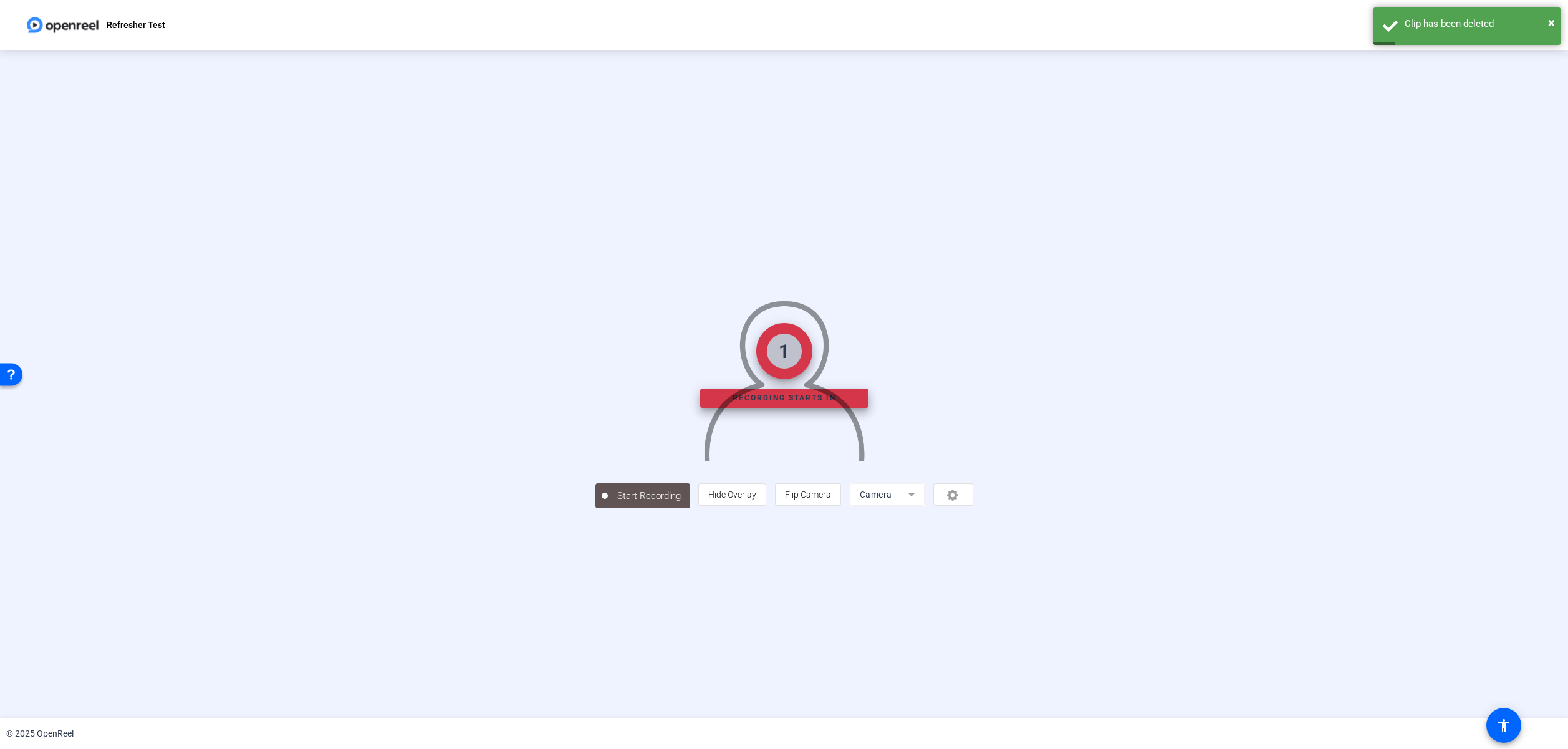
click at [925, 505] on mat-form-field "Camera" at bounding box center [887, 494] width 75 height 23
click at [924, 505] on mat-form-field "Camera" at bounding box center [887, 494] width 75 height 23
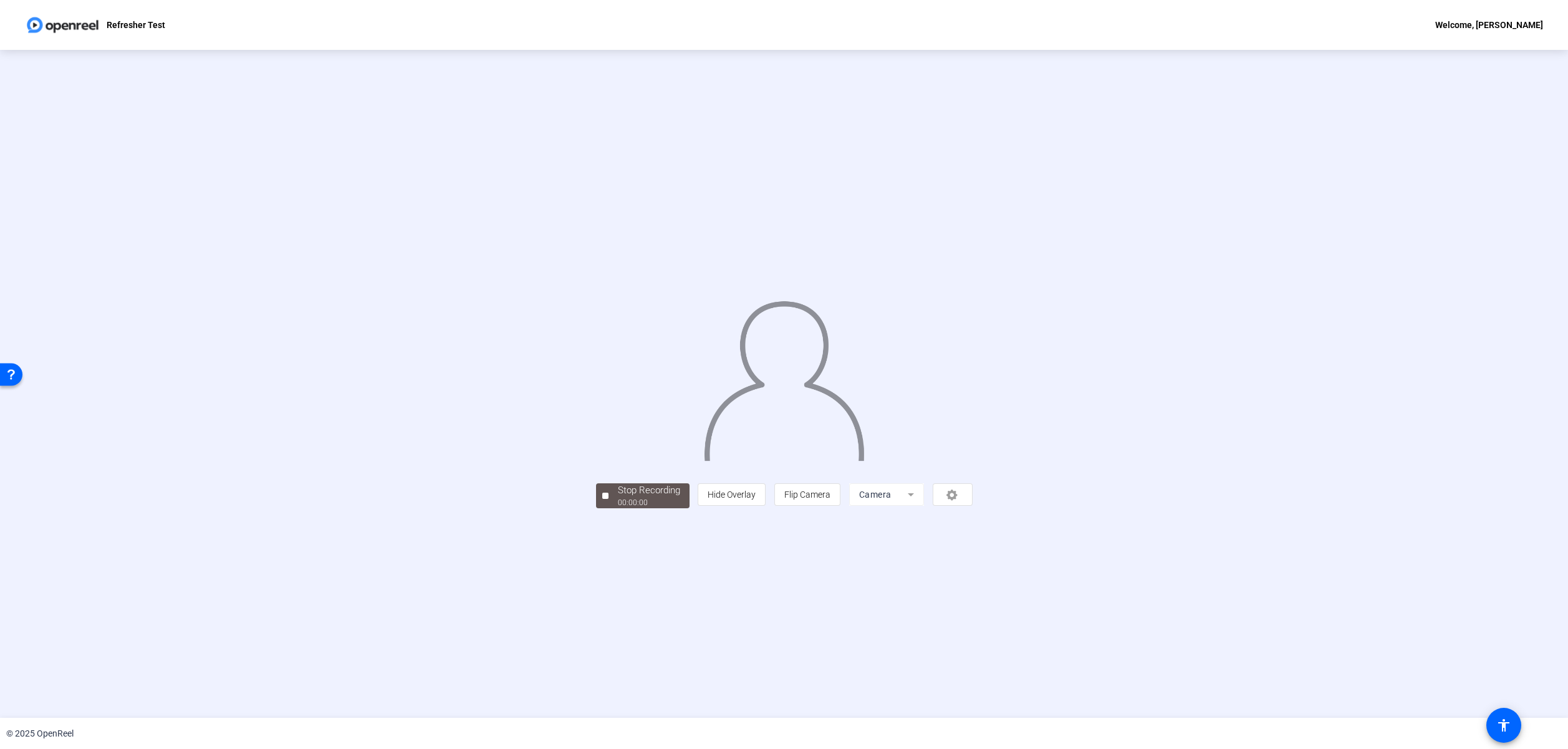
click at [924, 505] on mat-form-field "Camera" at bounding box center [887, 494] width 75 height 23
click at [972, 505] on div "person Hide Overlay flip Flip Camera Camera" at bounding box center [835, 494] width 274 height 23
click at [924, 505] on mat-form-field "Camera" at bounding box center [887, 494] width 75 height 23
click at [972, 505] on div "person Hide Overlay flip Flip Camera Camera" at bounding box center [835, 494] width 274 height 23
drag, startPoint x: 1051, startPoint y: 626, endPoint x: 962, endPoint y: 571, distance: 104.6
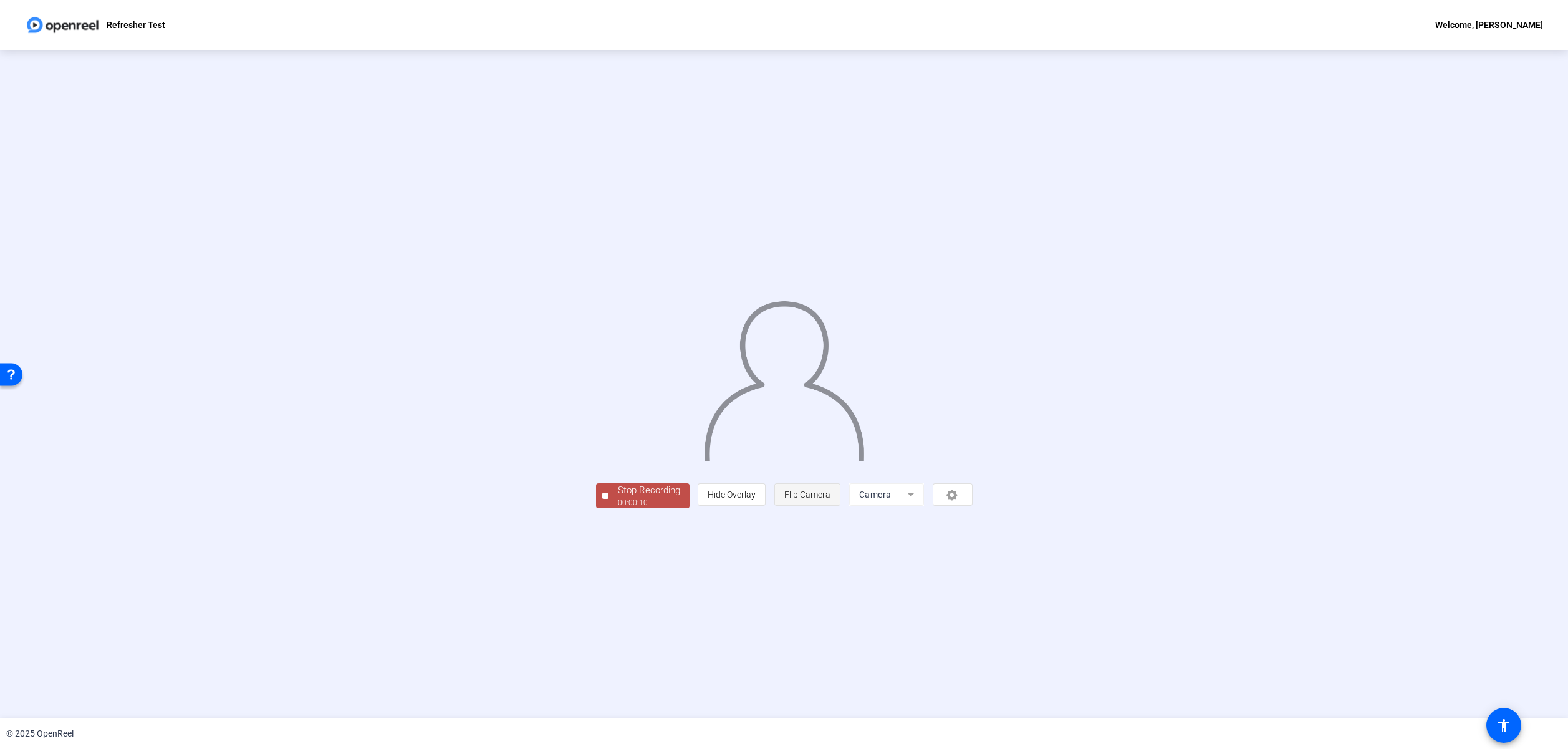
click at [1042, 621] on div "Stop Recording 00:00:10 person Hide Overlay flip Flip Camera Camera" at bounding box center [784, 384] width 1568 height 668
click at [602, 498] on div at bounding box center [605, 495] width 6 height 6
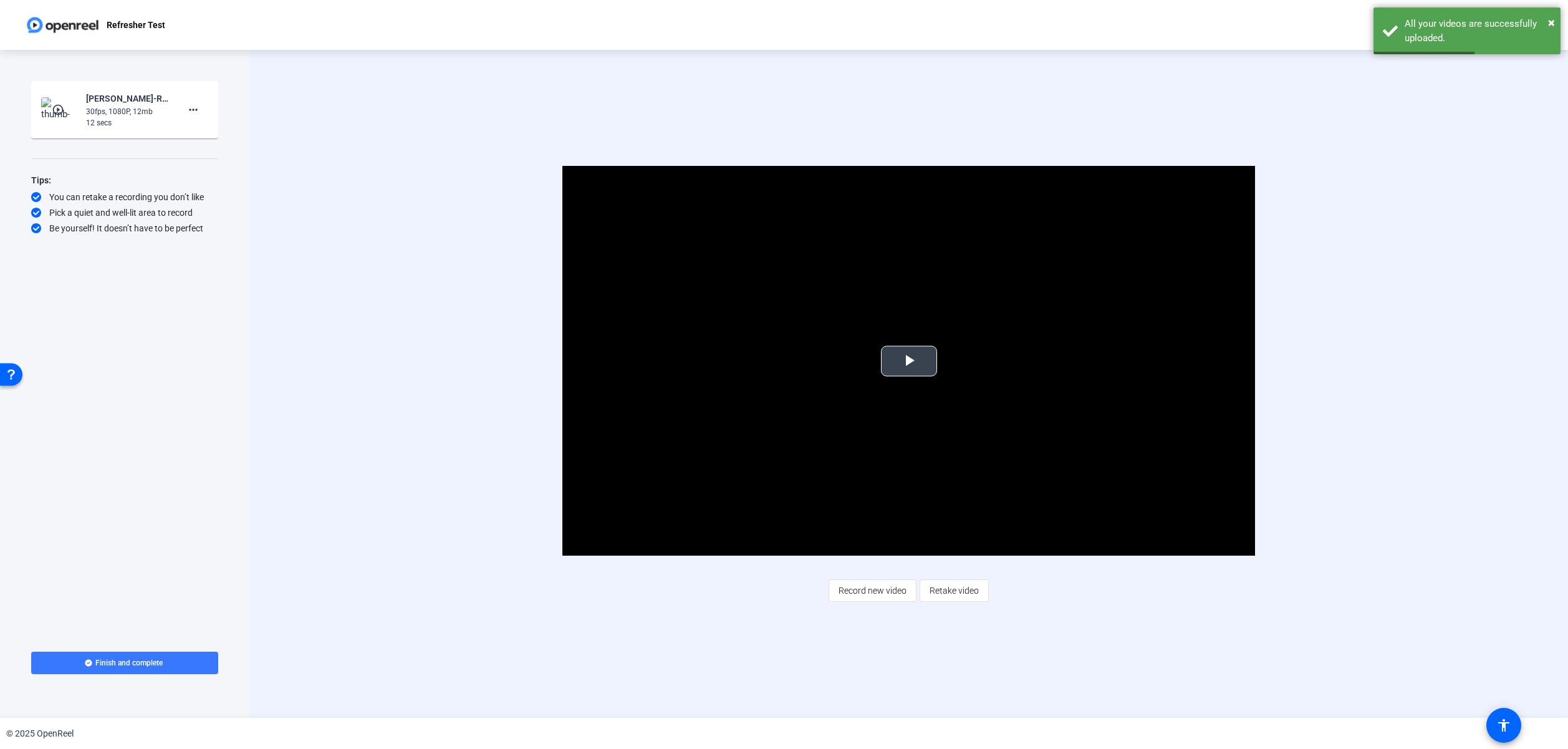
click at [909, 361] on span "Video Player" at bounding box center [909, 361] width 0 height 0
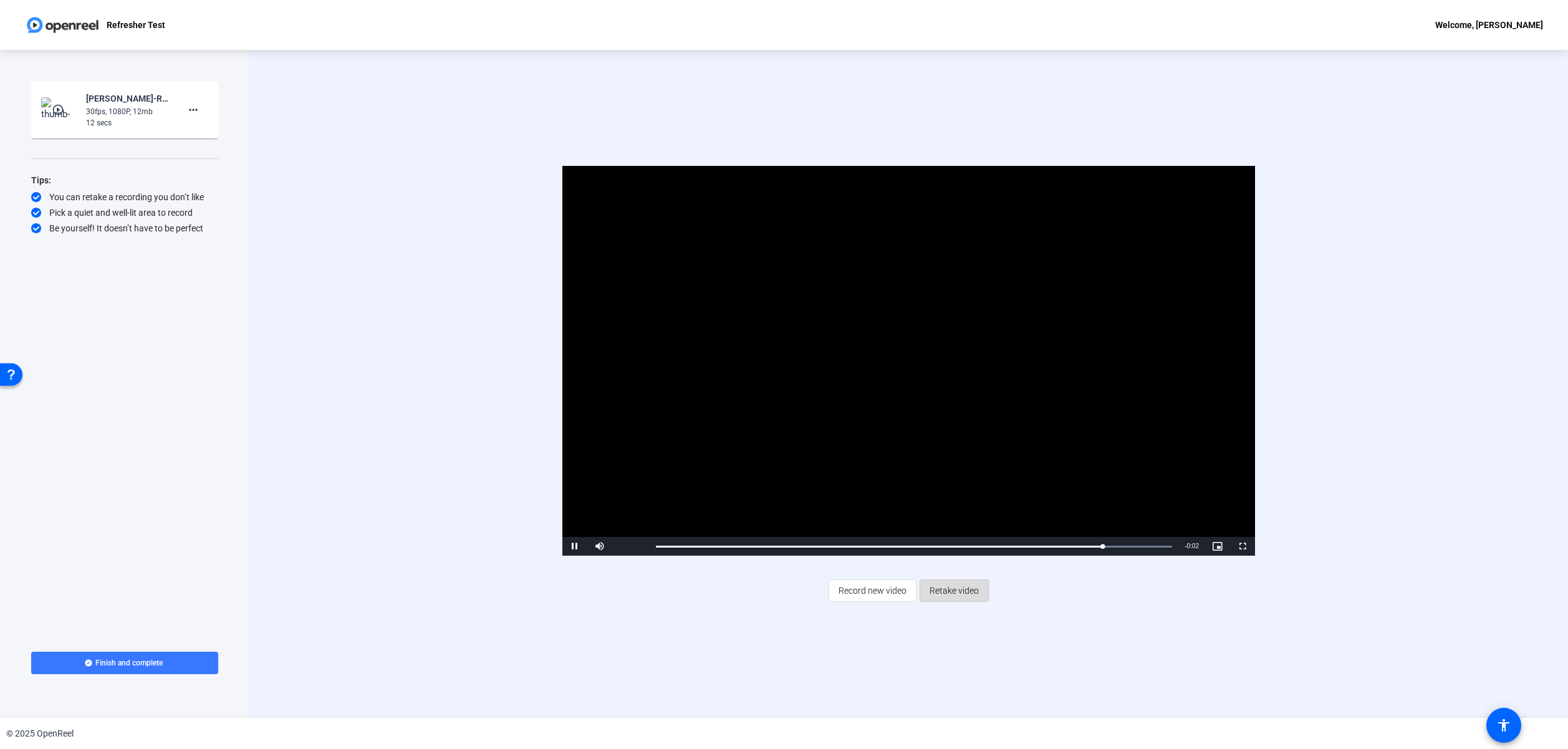
click at [937, 593] on span "Retake video" at bounding box center [954, 590] width 49 height 24
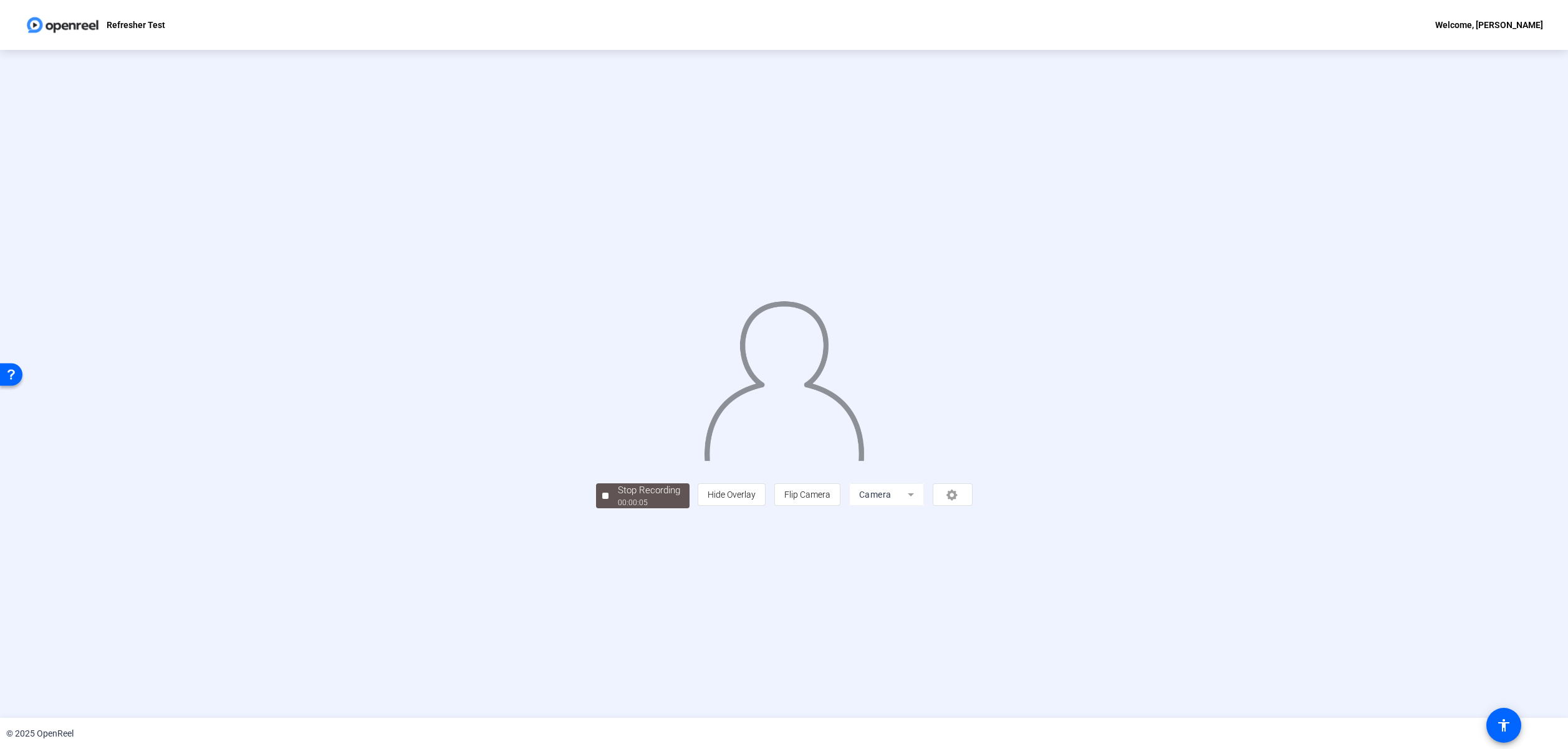
click at [663, 508] on div "Stop Recording 00:00:05 person Hide Overlay flip Flip Camera Camera" at bounding box center [784, 494] width 377 height 28
click at [602, 498] on div at bounding box center [605, 495] width 6 height 6
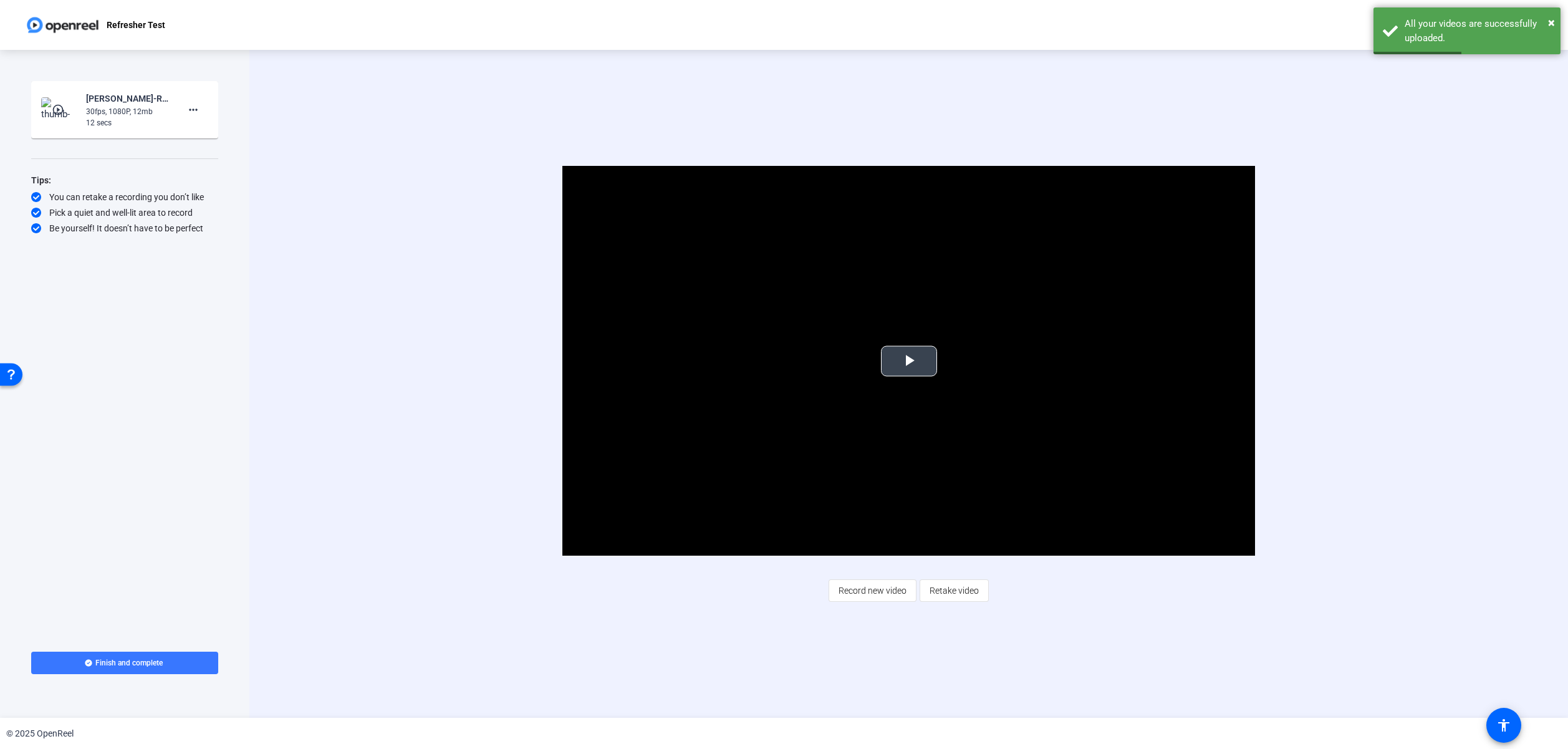
click at [909, 361] on span "Video Player" at bounding box center [909, 361] width 0 height 0
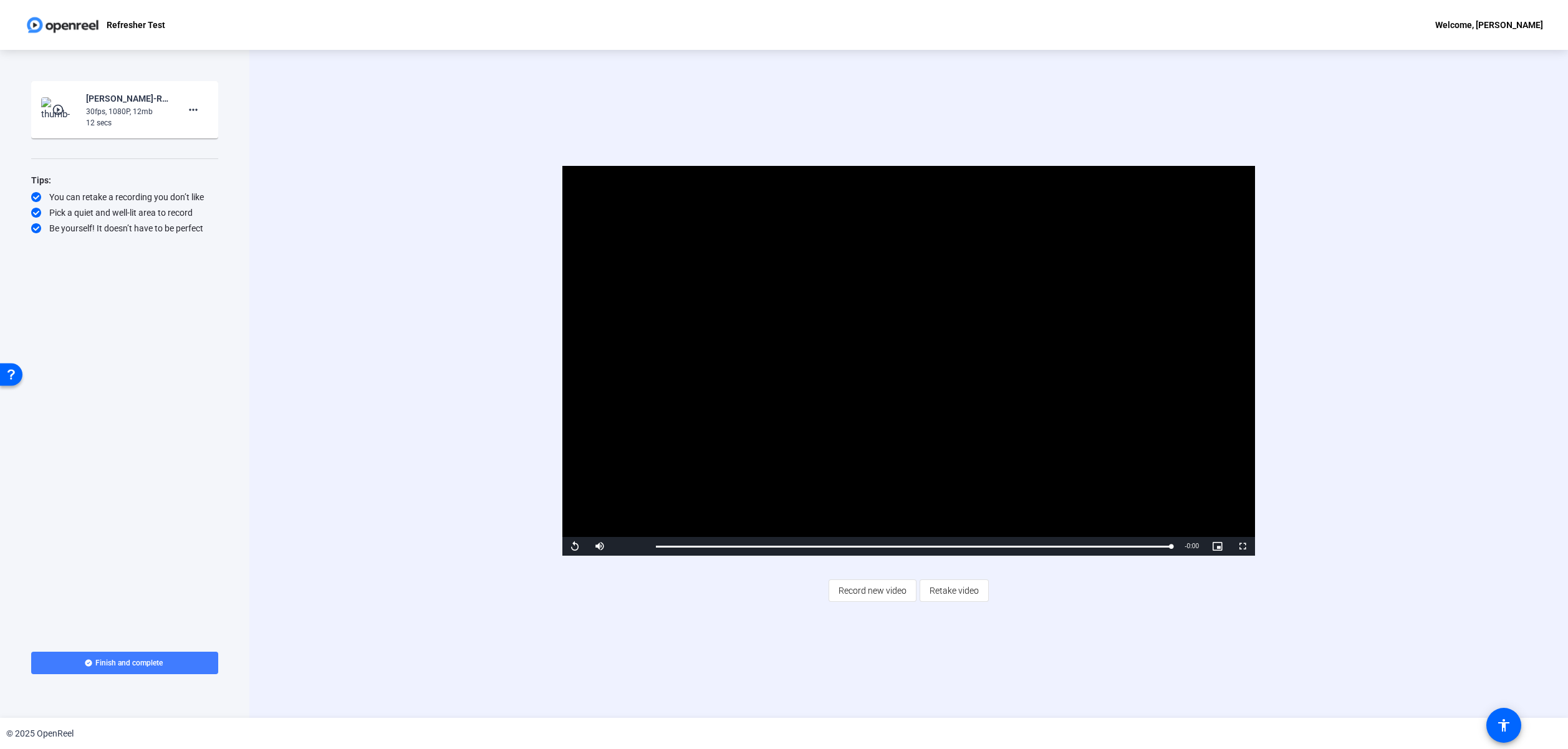
click at [157, 663] on span "Finish and complete" at bounding box center [129, 663] width 67 height 10
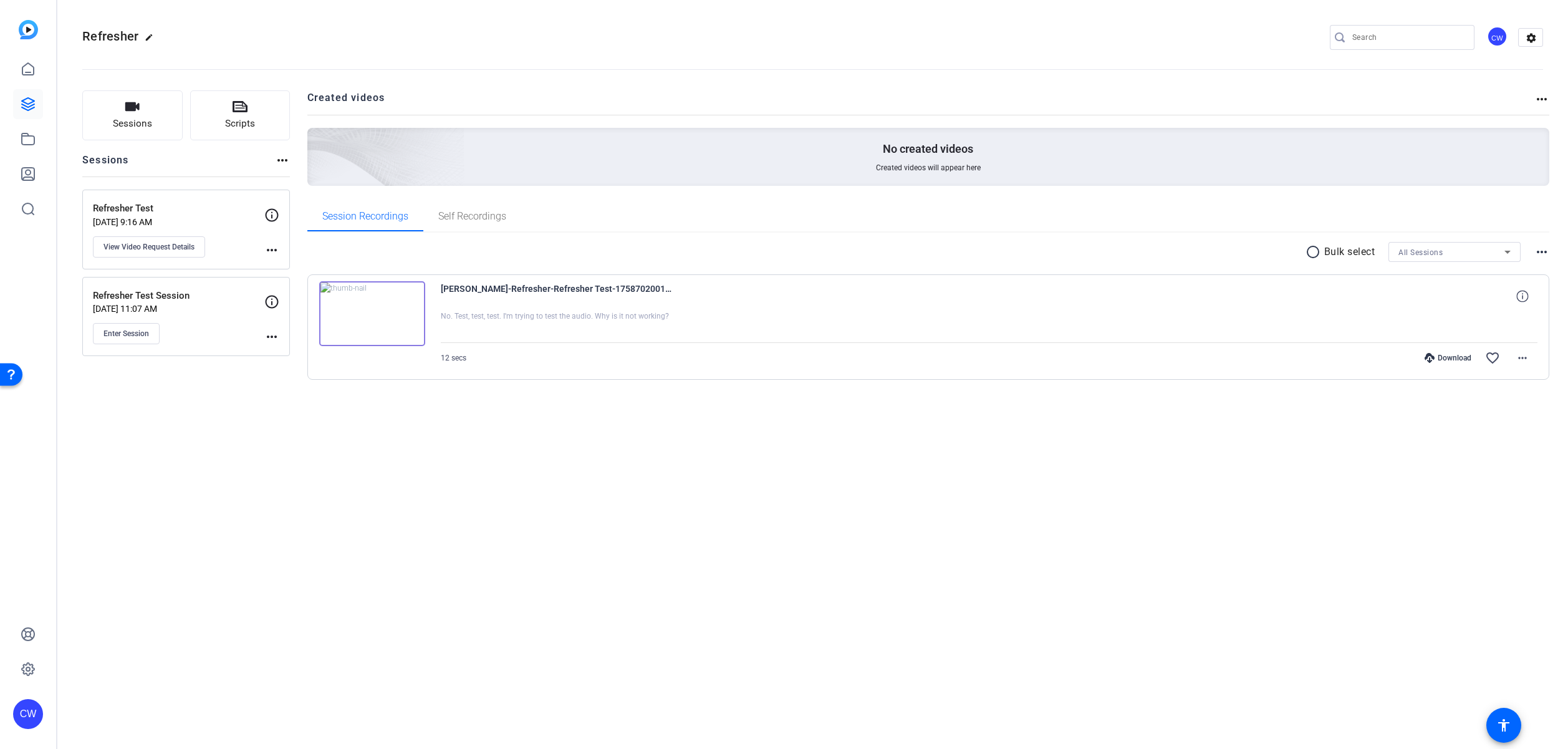
click at [364, 318] on img at bounding box center [371, 314] width 106 height 65
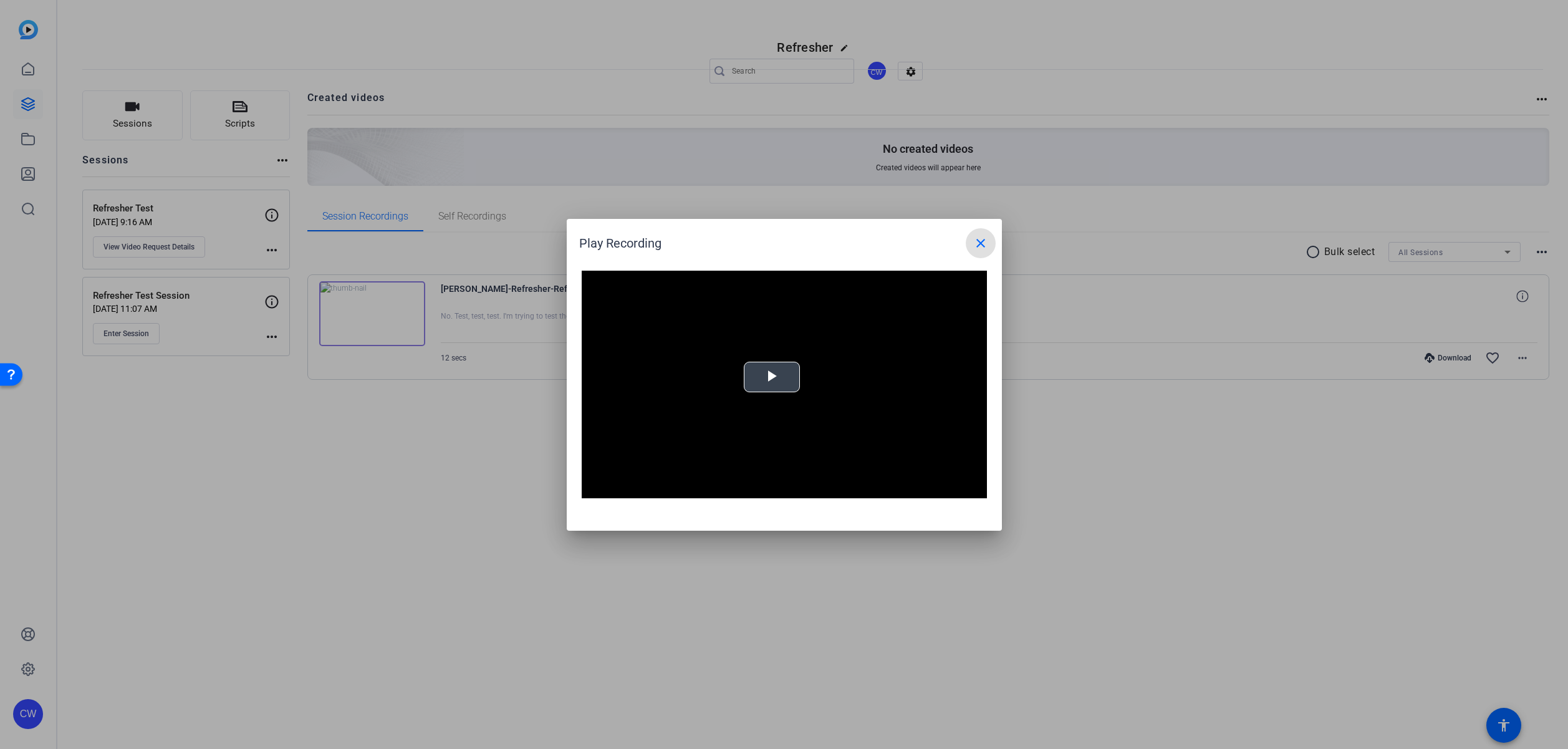
click at [765, 375] on video "Video Player" at bounding box center [784, 384] width 406 height 228
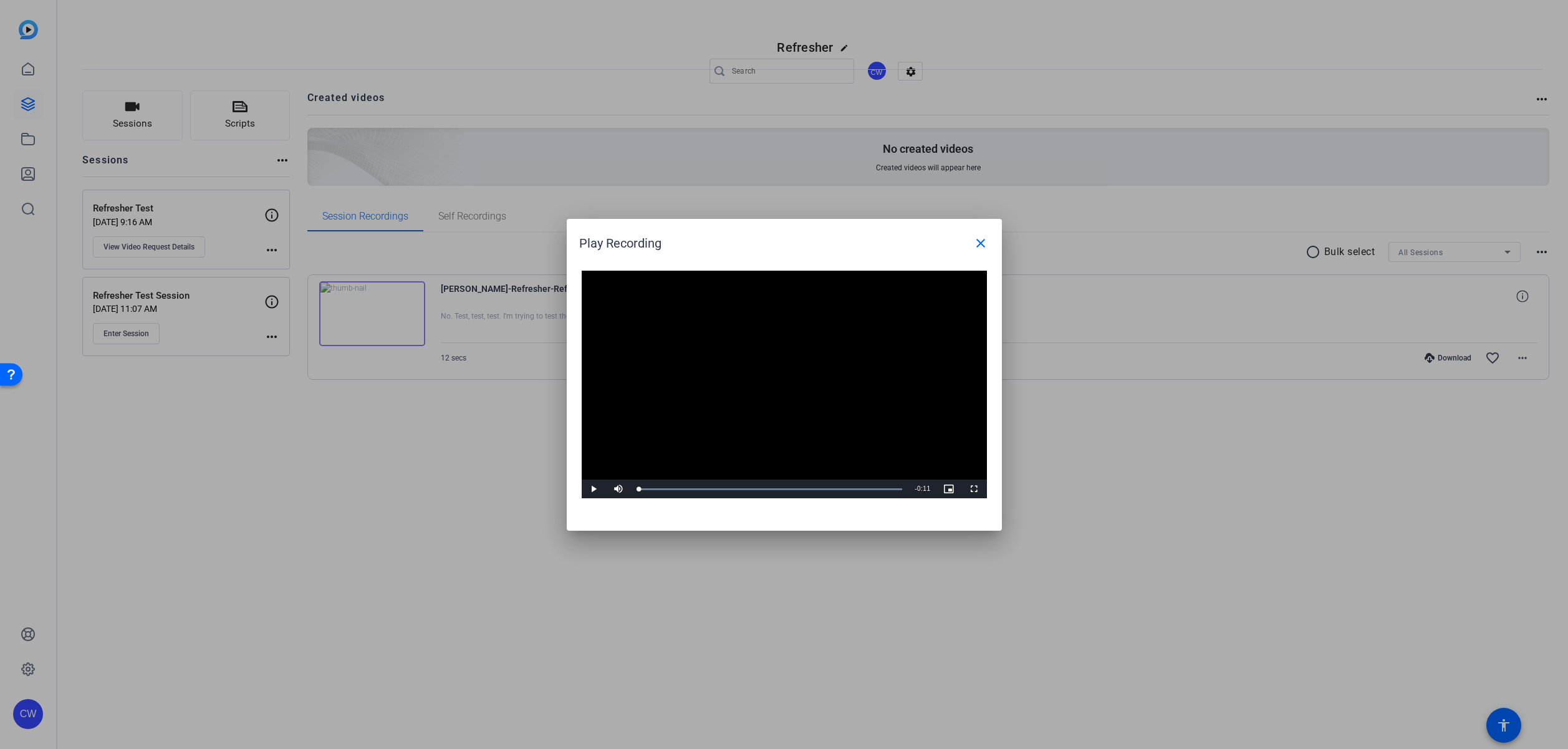
click at [744, 376] on video "Video Player" at bounding box center [784, 384] width 406 height 228
click at [981, 245] on mat-icon "close" at bounding box center [980, 243] width 15 height 15
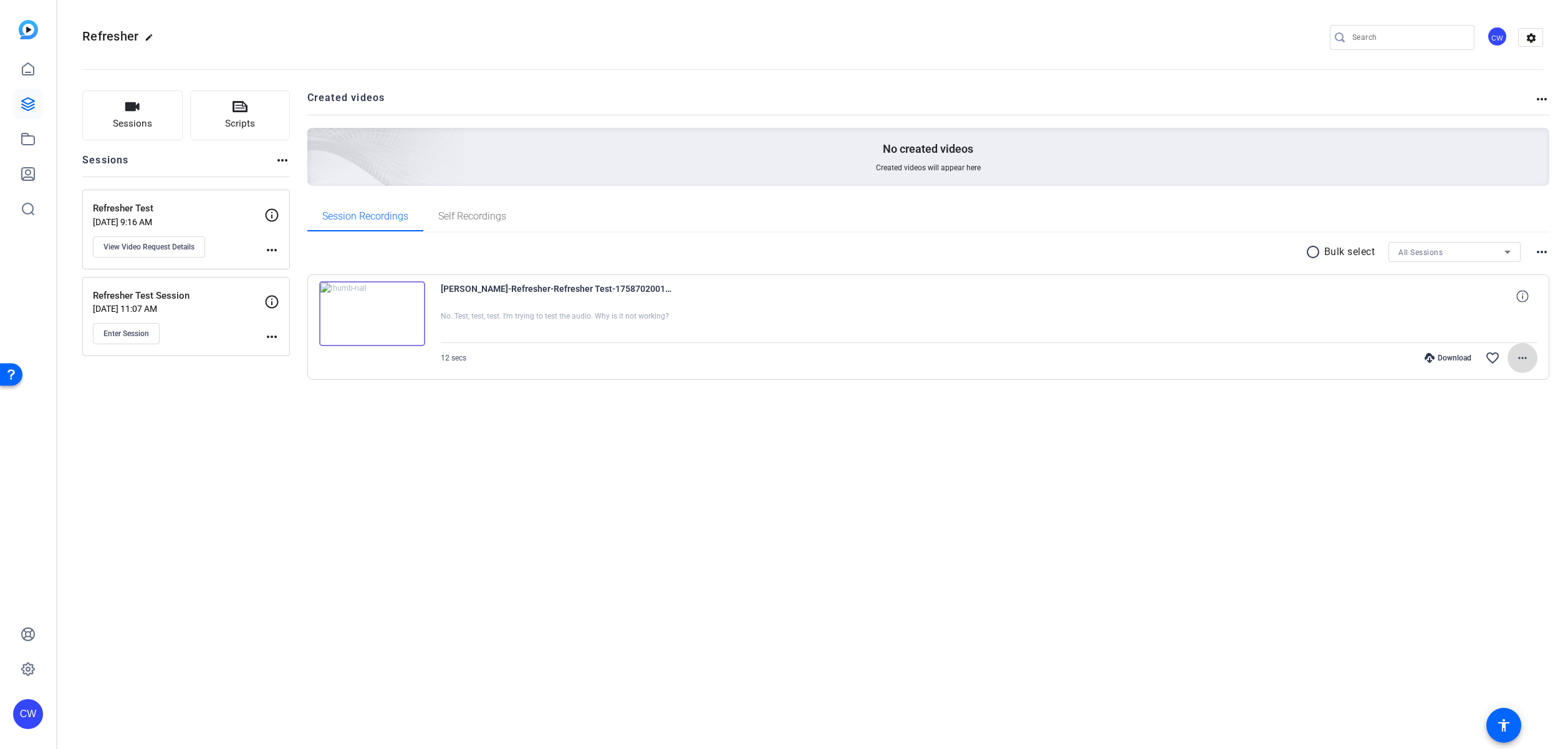
click at [1522, 359] on mat-icon "more_horiz" at bounding box center [1522, 357] width 15 height 15
click at [1492, 512] on span "Delete clip" at bounding box center [1490, 508] width 75 height 15
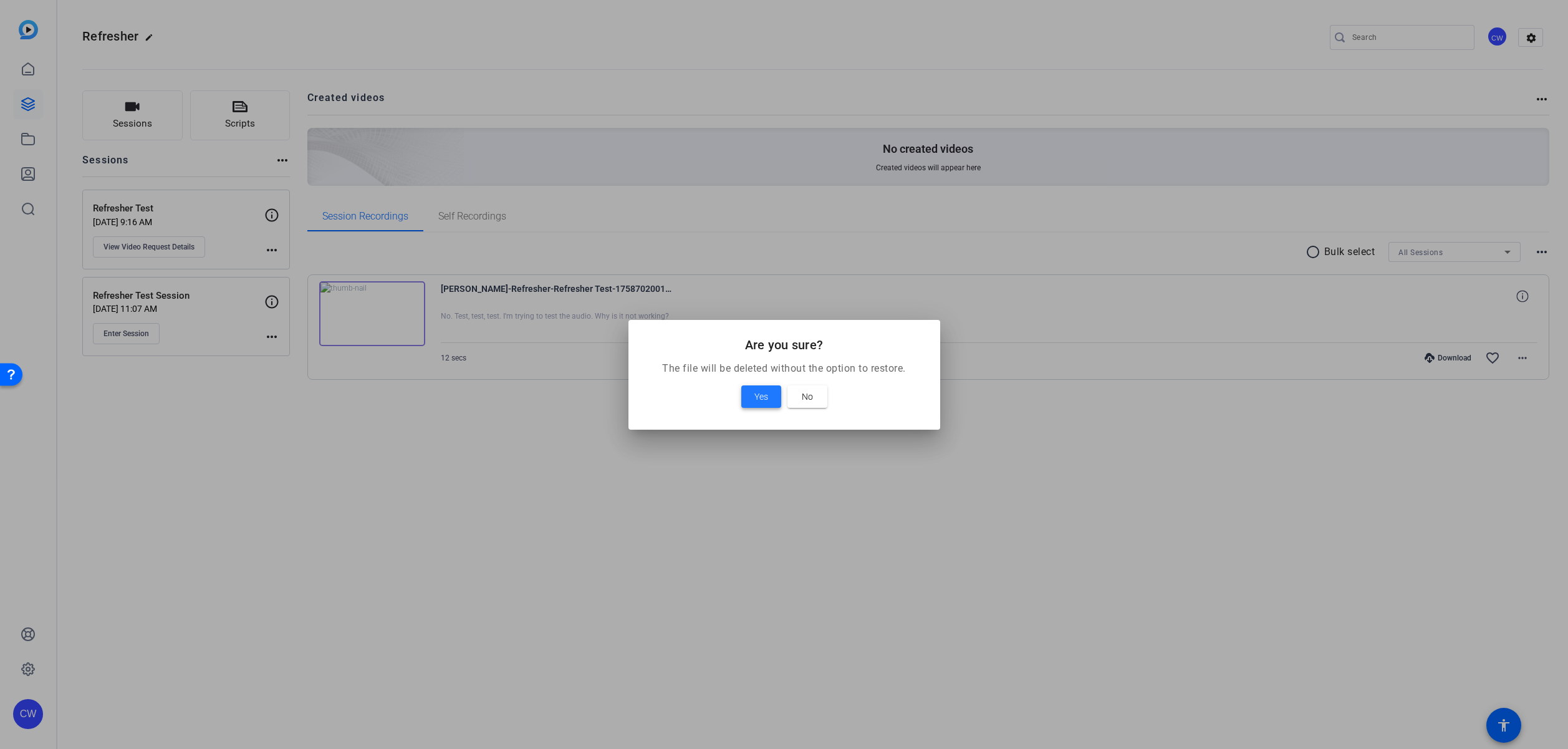
click at [768, 399] on span at bounding box center [761, 397] width 39 height 30
